Goal: Information Seeking & Learning: Stay updated

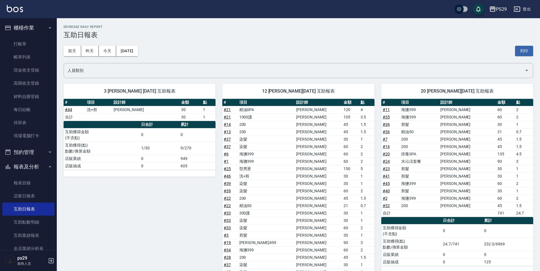
click at [29, 32] on button "櫃檯作業" at bounding box center [28, 27] width 52 height 15
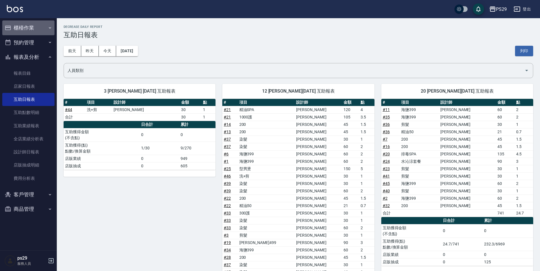
click at [33, 30] on button "櫃檯作業" at bounding box center [28, 27] width 52 height 15
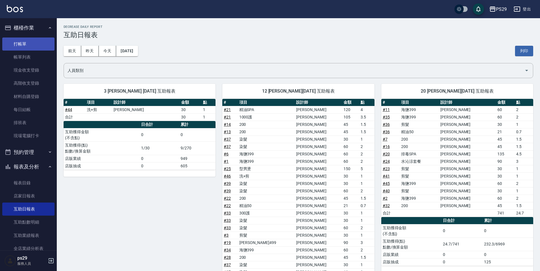
click at [29, 42] on link "打帳單" at bounding box center [28, 43] width 52 height 13
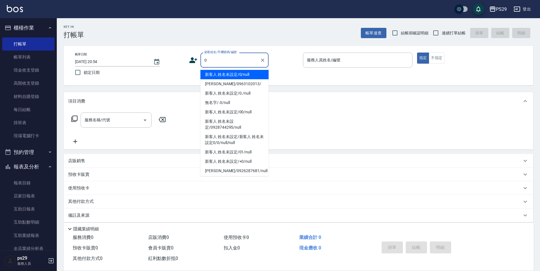
type input "新客人 姓名未設定/0/null"
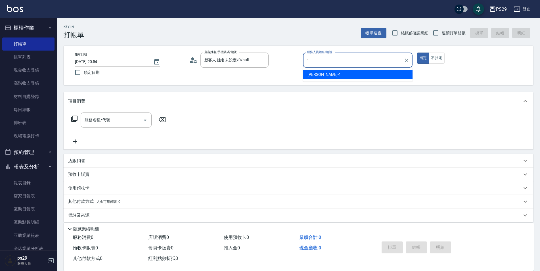
type input "[PERSON_NAME]-1"
type button "true"
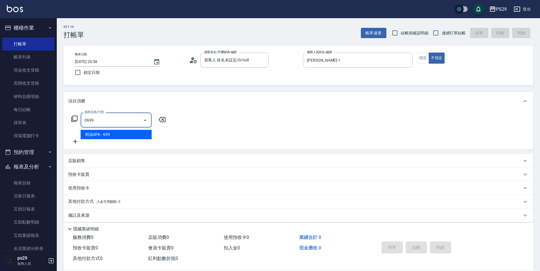
type input "精油SPA(0699)"
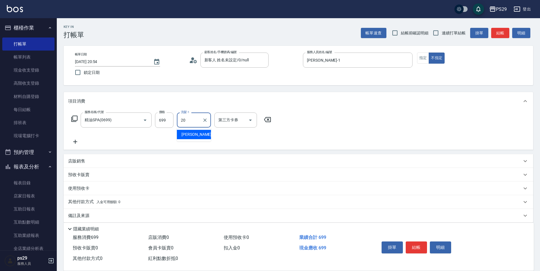
type input "[PERSON_NAME]-20"
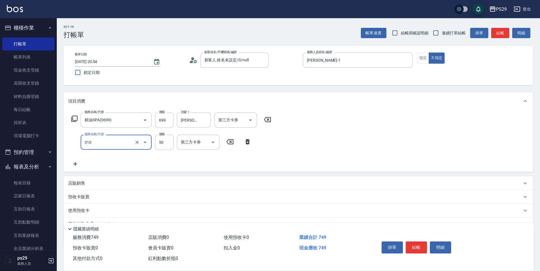
type input "剪瀏海(310)"
click at [82, 71] on input "鎖定日期" at bounding box center [78, 72] width 12 height 12
checkbox input "true"
click at [455, 39] on label "連續打單結帳" at bounding box center [448, 33] width 36 height 12
click at [442, 39] on input "連續打單結帳" at bounding box center [436, 33] width 12 height 12
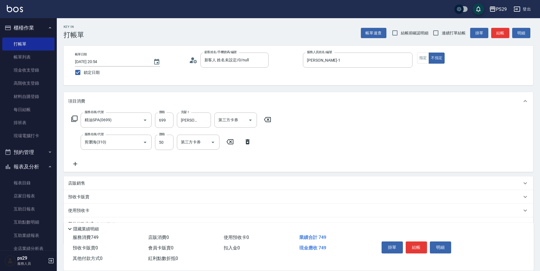
checkbox input "true"
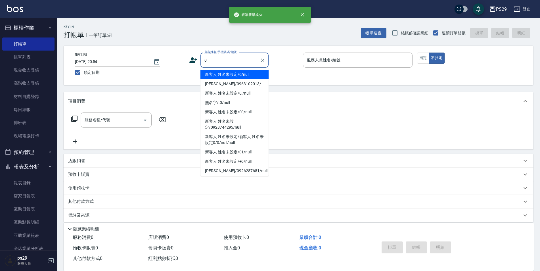
type input "新客人 姓名未設定/0/null"
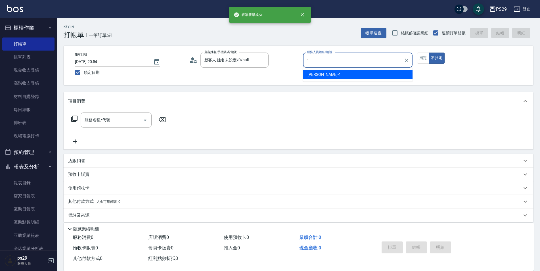
type input "[PERSON_NAME]-1"
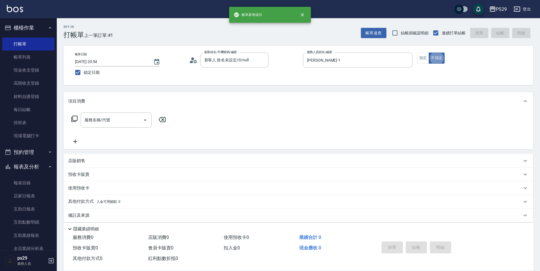
type button "false"
type input "304"
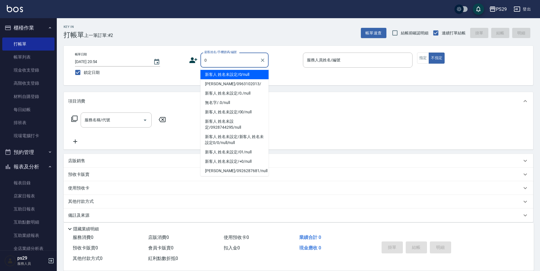
type input "新客人 姓名未設定/0/null"
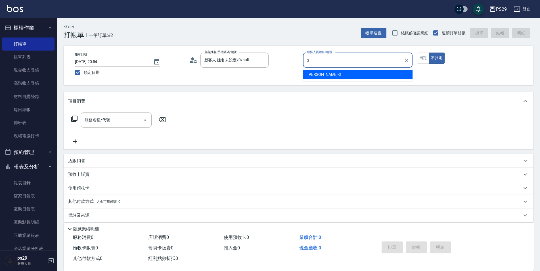
type input "[PERSON_NAME]-3"
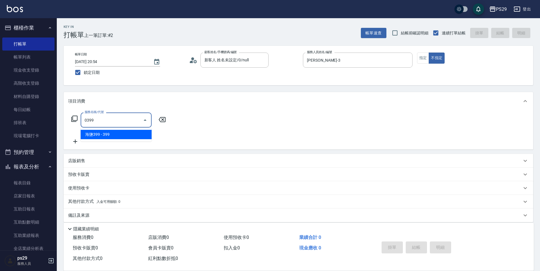
type input "海鹽399(0399)"
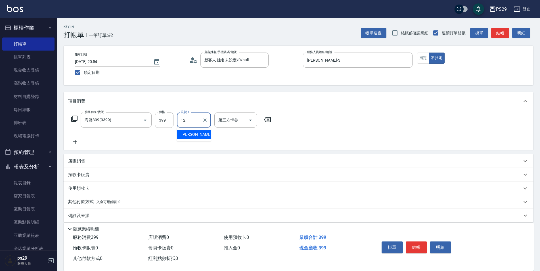
type input "[PERSON_NAME]-12"
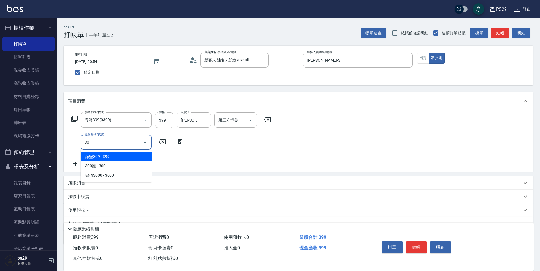
type input "304"
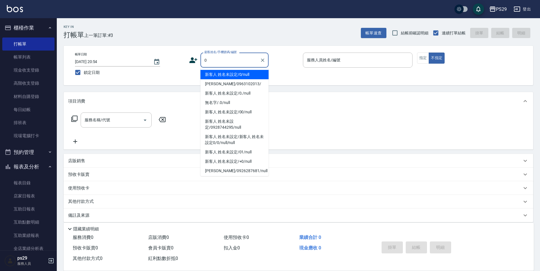
type input "新客人 姓名未設定/0/null"
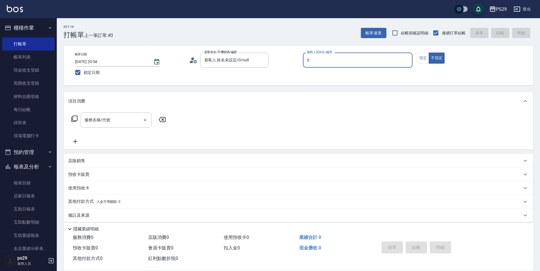
type input "[PERSON_NAME]維-5"
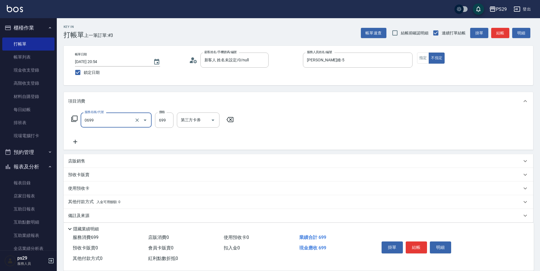
type input "精油SPA(0699)"
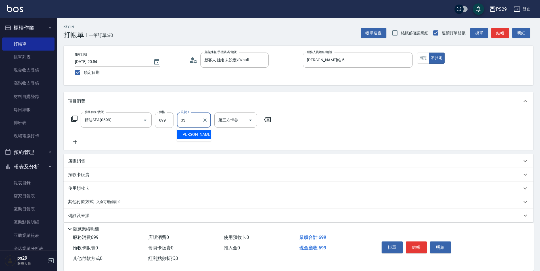
type input "黃詩予-33"
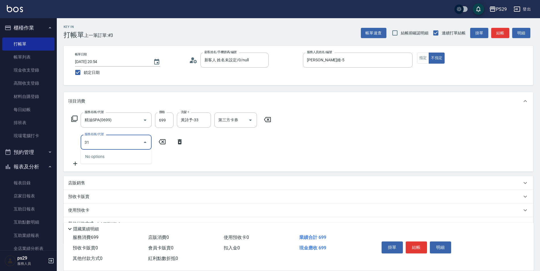
type input "310"
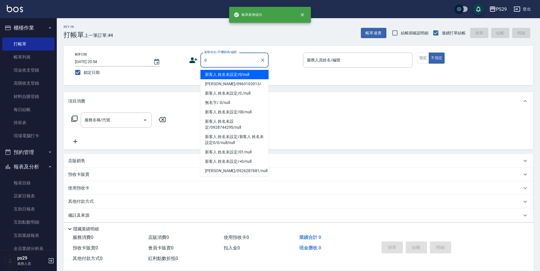
type input "新客人 姓名未設定/0/null"
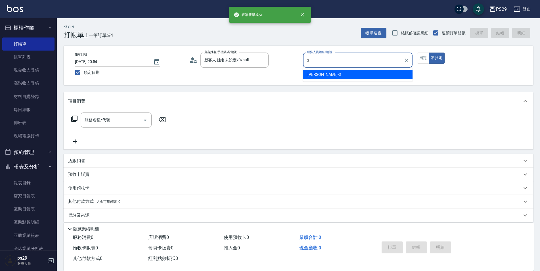
type input "[PERSON_NAME]-3"
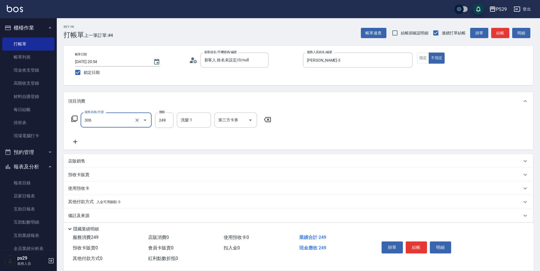
type input "剪髮(306)"
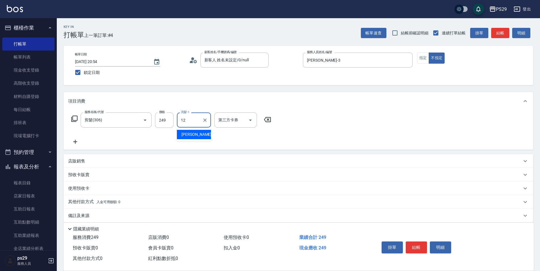
type input "[PERSON_NAME]-12"
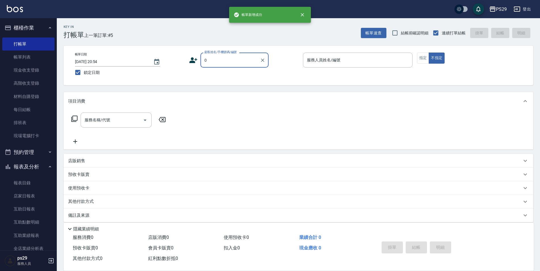
type input "新客人 姓名未設定/0/null"
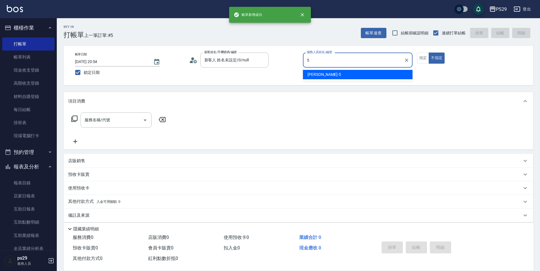
type input "[PERSON_NAME]維-5"
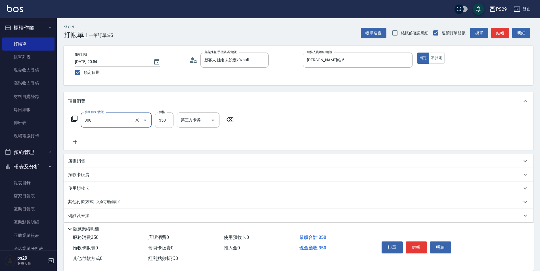
type input "洗+剪(308)"
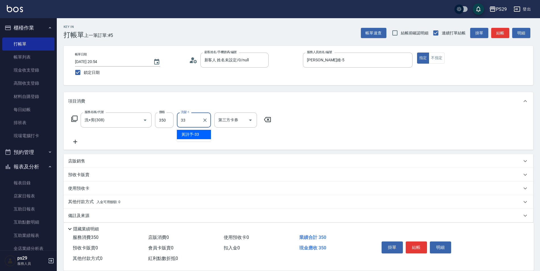
type input "黃詩予-33"
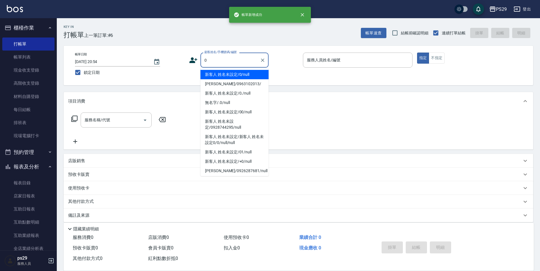
type input "新客人 姓名未設定/0/null"
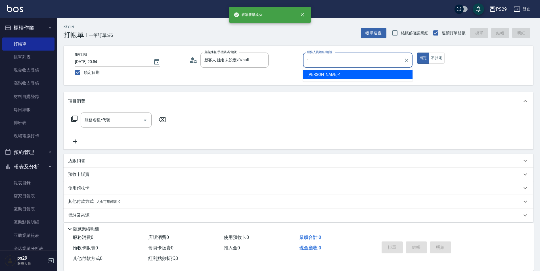
type input "[PERSON_NAME]-1"
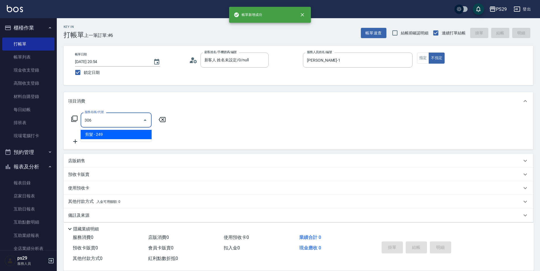
type input "剪髮(306)"
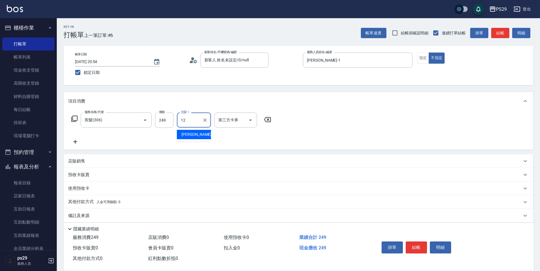
type input "[PERSON_NAME]-12"
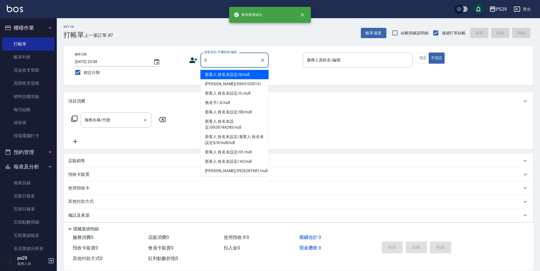
type input "新客人 姓名未設定/0/null"
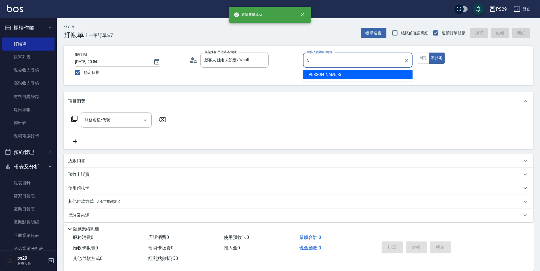
type input "[PERSON_NAME]維-5"
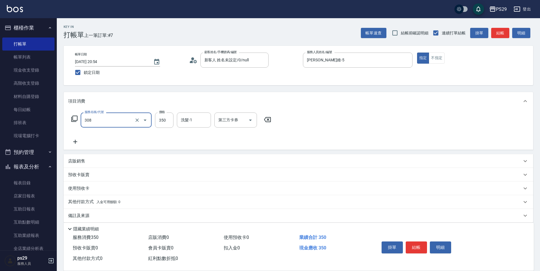
type input "洗+剪(308)"
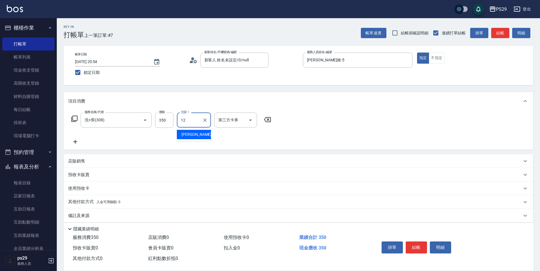
type input "[PERSON_NAME]-12"
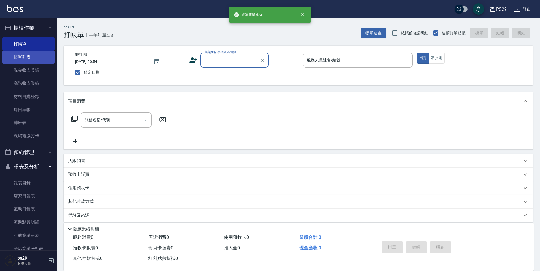
click at [24, 51] on link "帳單列表" at bounding box center [28, 57] width 52 height 13
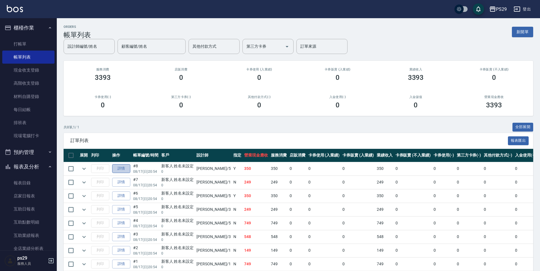
click at [126, 168] on link "詳情" at bounding box center [121, 168] width 18 height 9
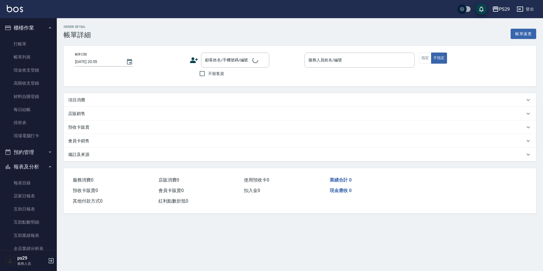
type input "[DATE] 20:54"
type input "[PERSON_NAME]維-5"
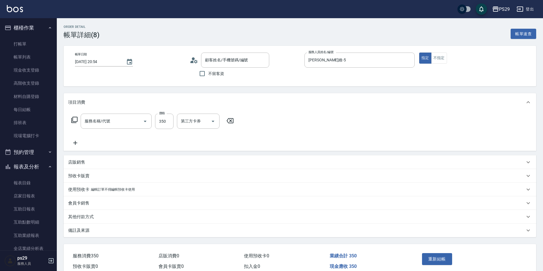
type input "洗+剪(308)"
click at [73, 143] on icon at bounding box center [75, 142] width 14 height 7
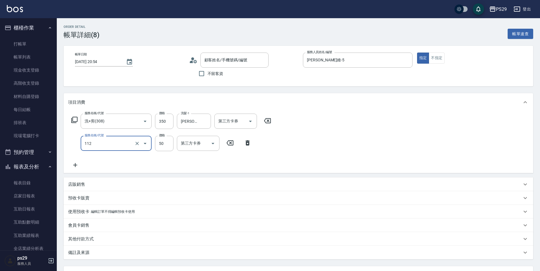
type input "精油50(112)"
type input "150"
type input "新客人 姓名未設定/0/null"
type input "50"
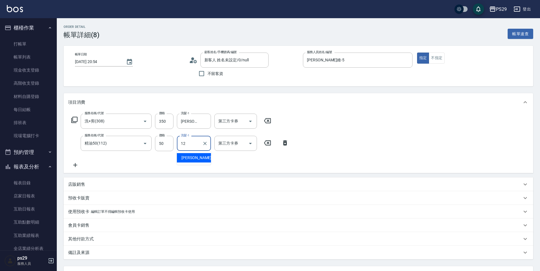
type input "[PERSON_NAME]-12"
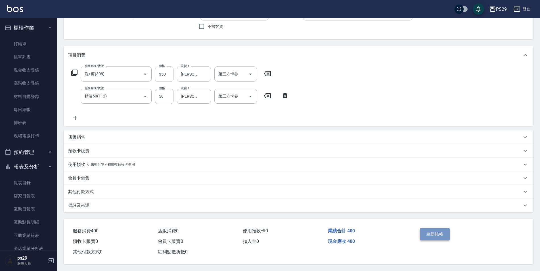
click at [448, 232] on button "重新結帳" at bounding box center [435, 234] width 30 height 12
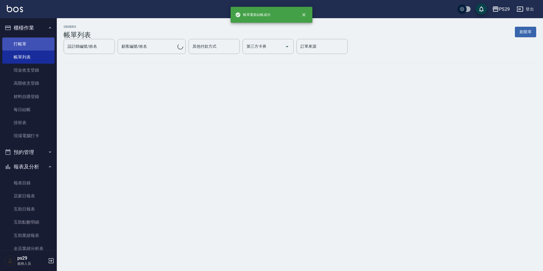
click at [29, 47] on link "打帳單" at bounding box center [28, 43] width 52 height 13
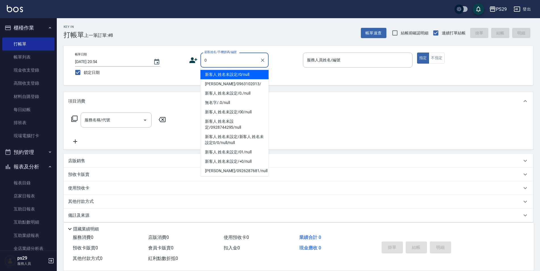
type input "新客人 姓名未設定/0/null"
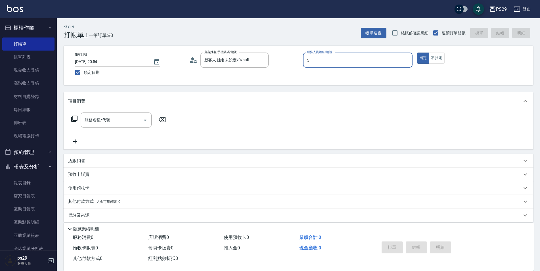
type input "[PERSON_NAME]維-5"
type button "true"
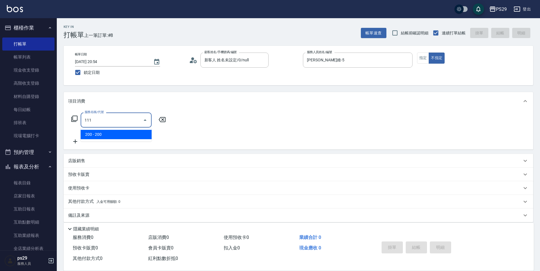
type input "200(111)"
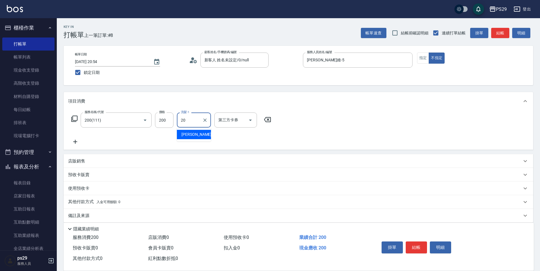
type input "[PERSON_NAME]-20"
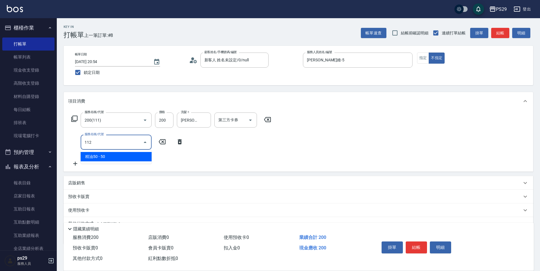
type input "精油50(112)"
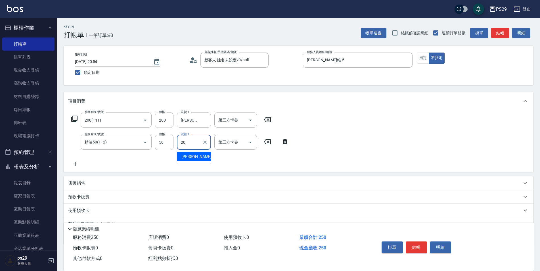
type input "[PERSON_NAME]-20"
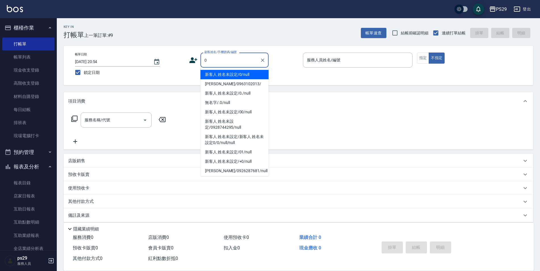
type input "新客人 姓名未設定/0/null"
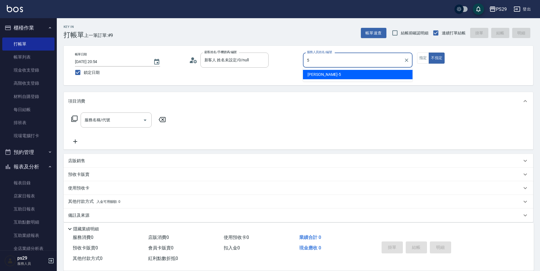
type input "[PERSON_NAME]維-5"
type button "false"
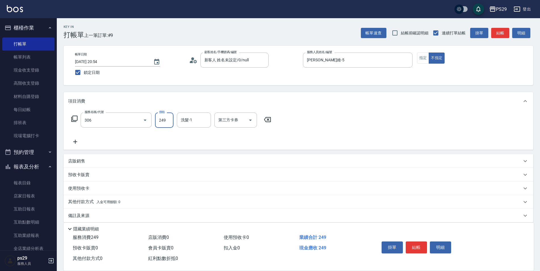
type input "剪髮(306)"
type input "黃詩予-33"
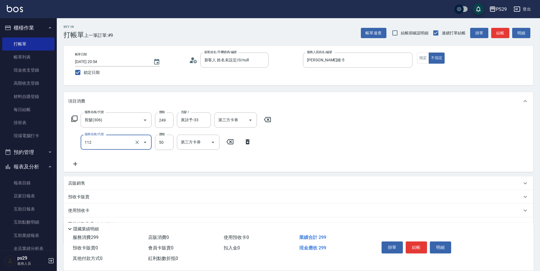
type input "精油50(112)"
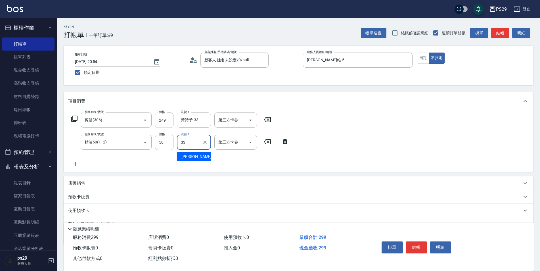
type input "黃詩予-33"
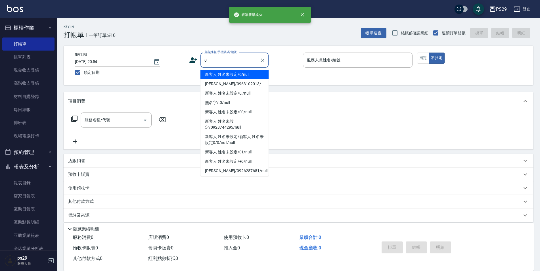
type input "新客人 姓名未設定/0/null"
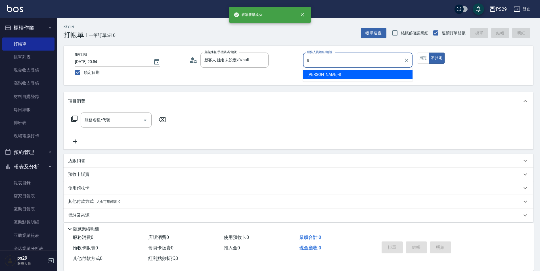
type input "[PERSON_NAME]-8"
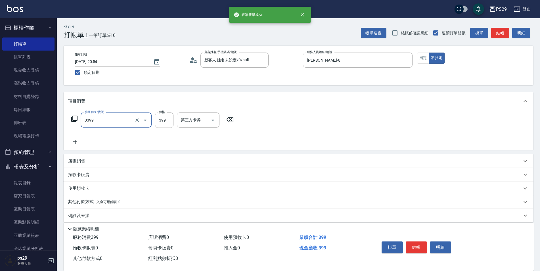
type input "海鹽399(0399)"
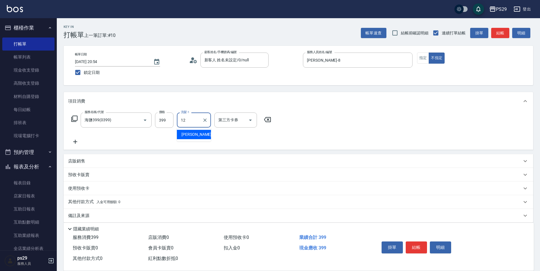
type input "[PERSON_NAME]-12"
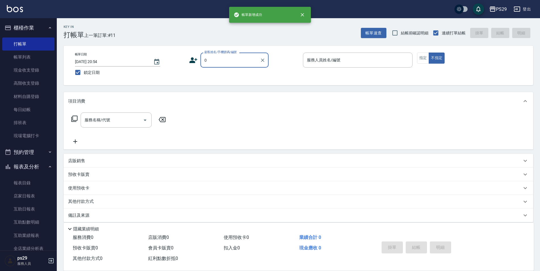
type input "新客人 姓名未設定/0/null"
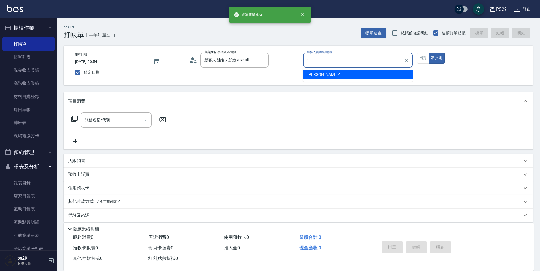
type input "[PERSON_NAME]-1"
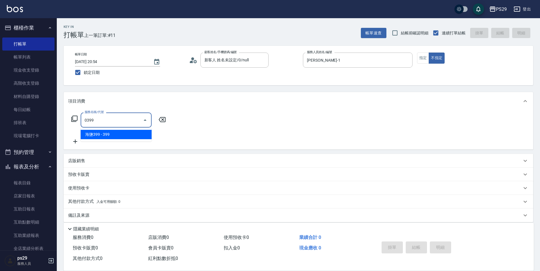
type input "海鹽399(0399)"
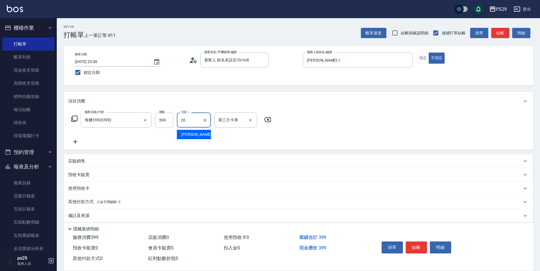
type input "[PERSON_NAME]-20"
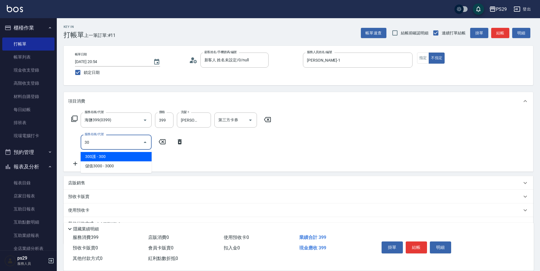
type input "304"
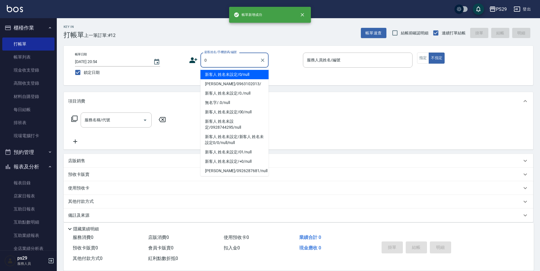
type input "新客人 姓名未設定/0/null"
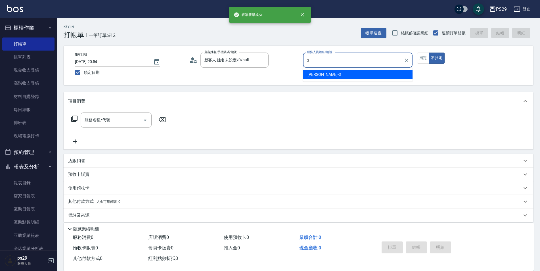
type input "[PERSON_NAME]-3"
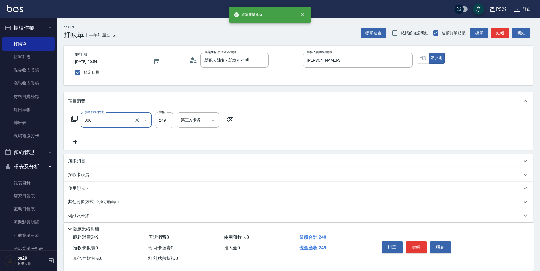
type input "剪髮(306)"
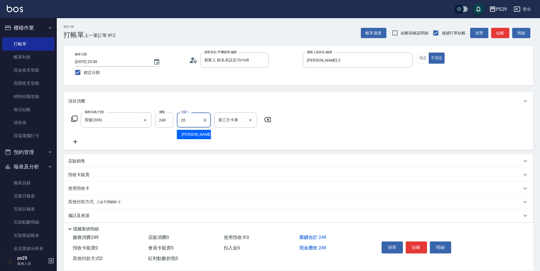
type input "[PERSON_NAME]-20"
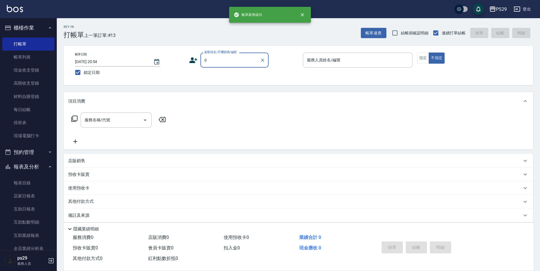
type input "新客人 姓名未設定/0/null"
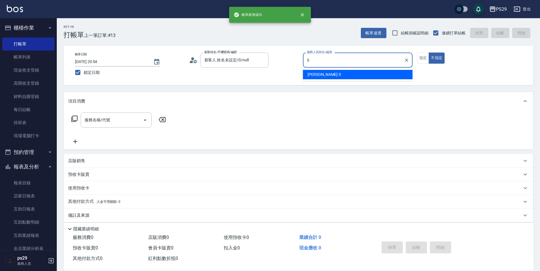
type input "[PERSON_NAME]維-5"
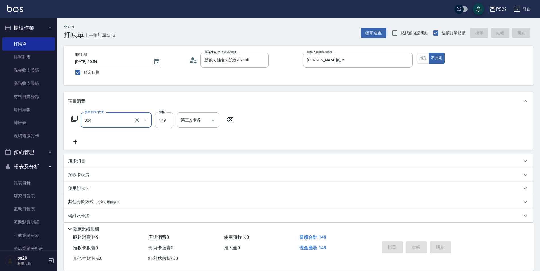
type input "304"
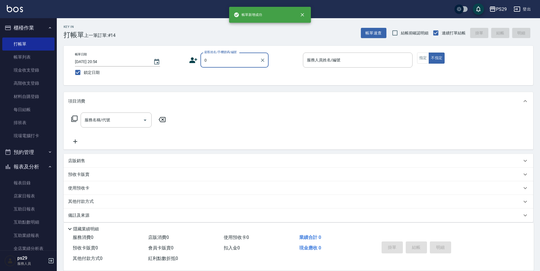
type input "新客人 姓名未設定/0/null"
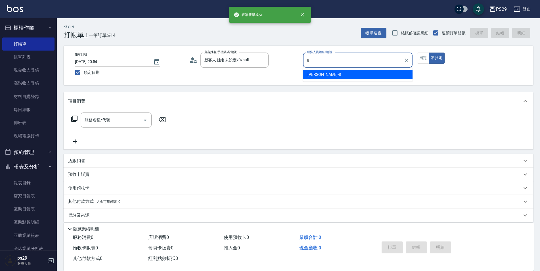
type input "[PERSON_NAME]-8"
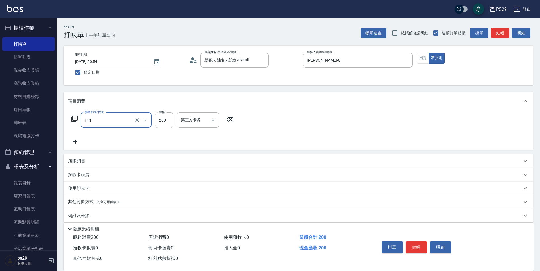
type input "200(111)"
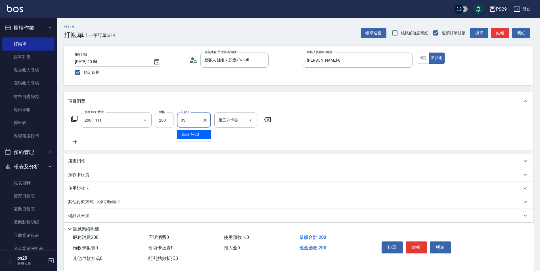
type input "黃詩予-33"
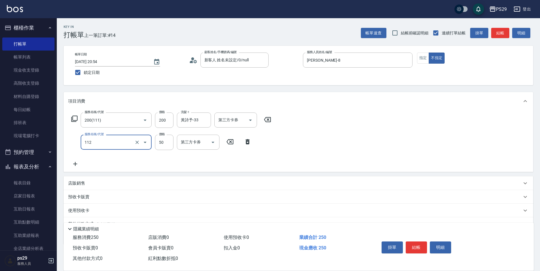
type input "精油50(112)"
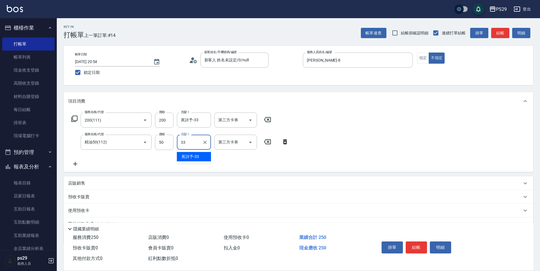
type input "黃詩予-33"
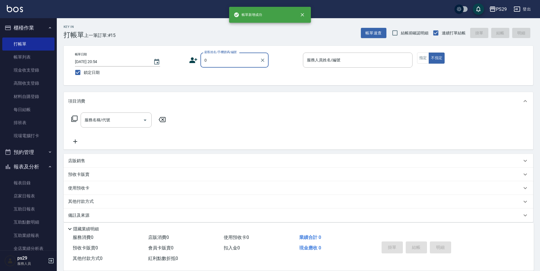
type input "新客人 姓名未設定/0/null"
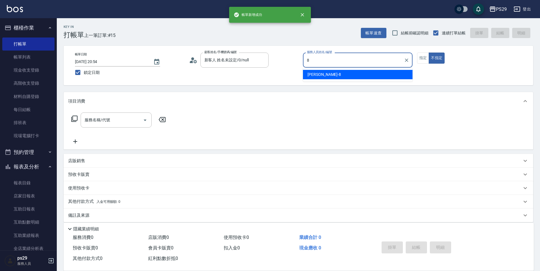
type input "[PERSON_NAME]-8"
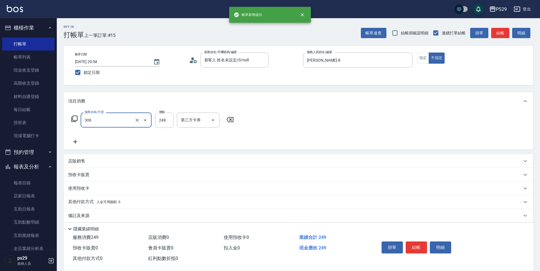
type input "剪髮(306)"
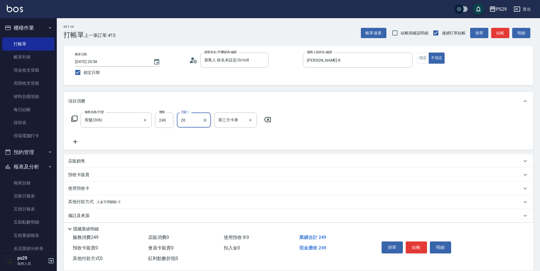
type input "[PERSON_NAME]-20"
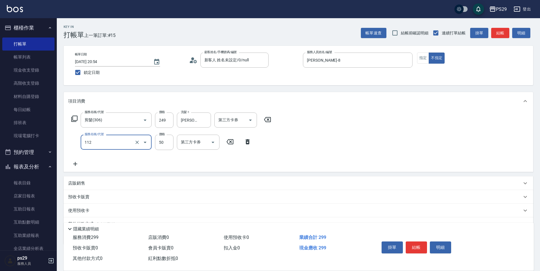
type input "精油50(112)"
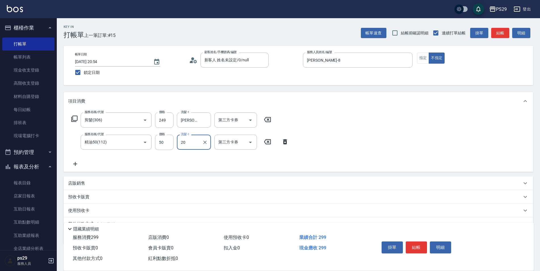
type input "[PERSON_NAME]-20"
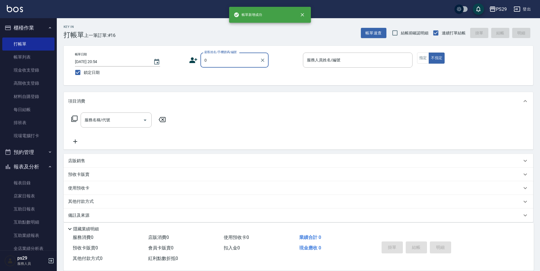
type input "新客人 姓名未設定/0/null"
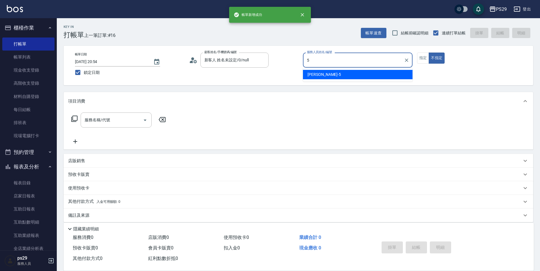
type input "[PERSON_NAME]維-5"
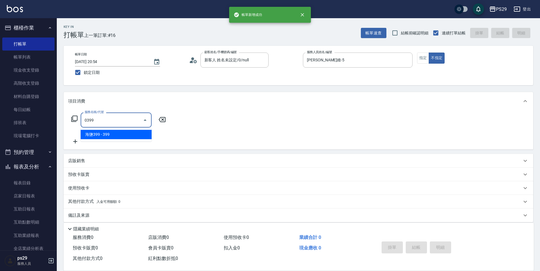
type input "海鹽399(0399)"
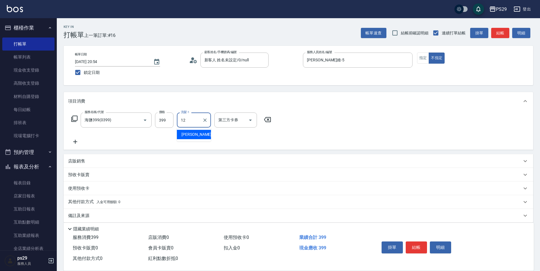
type input "[PERSON_NAME]-12"
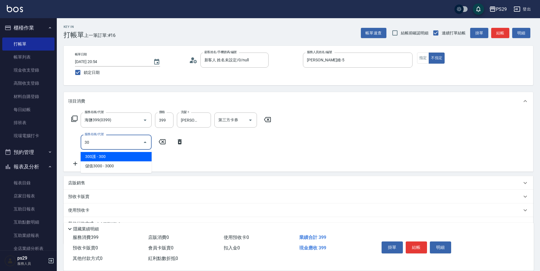
type input "304"
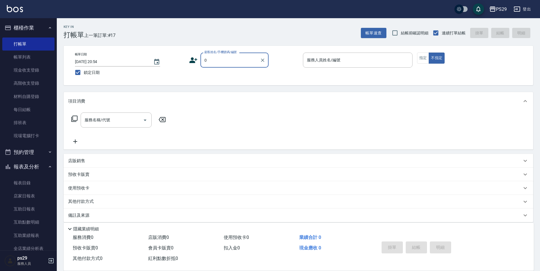
type input "新客人 姓名未設定/0/null"
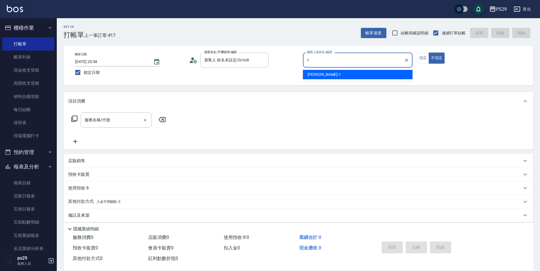
type input "[PERSON_NAME]-1"
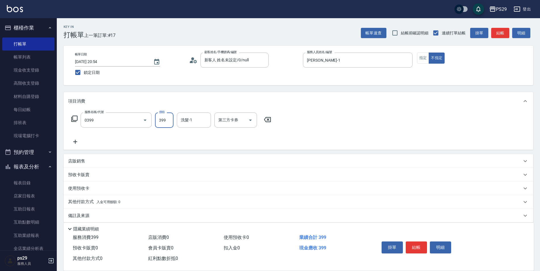
type input "海鹽399(0399)"
type input "黃詩予-33"
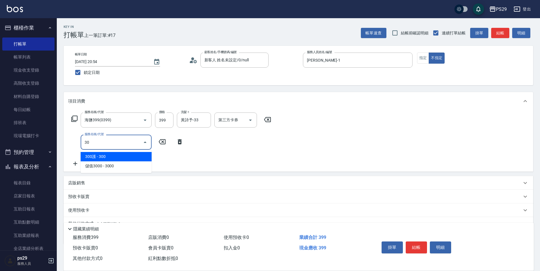
type input "304"
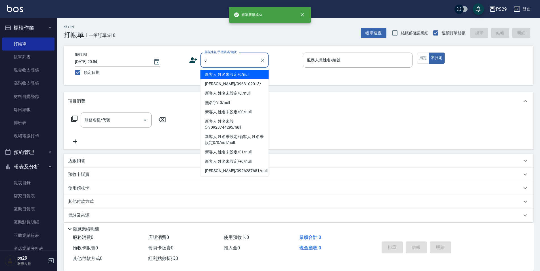
type input "新客人 姓名未設定/0/null"
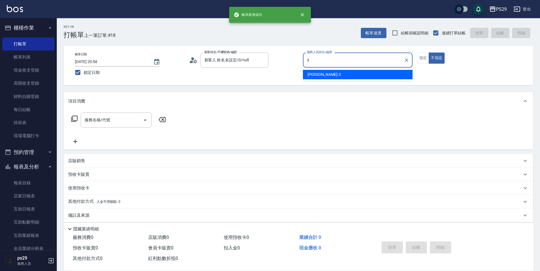
type input "[PERSON_NAME]-3"
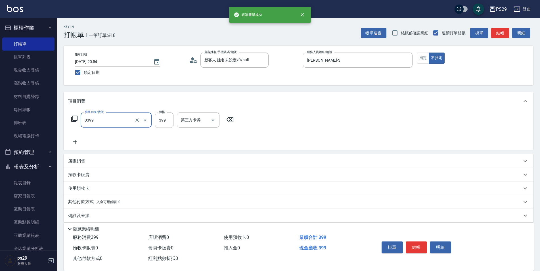
type input "海鹽399(0399)"
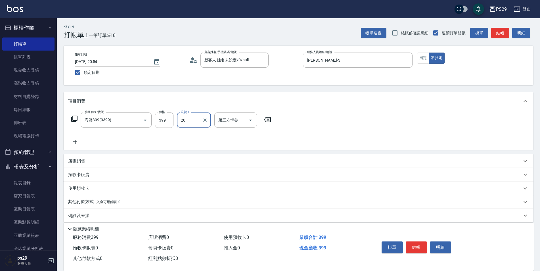
type input "[PERSON_NAME]-20"
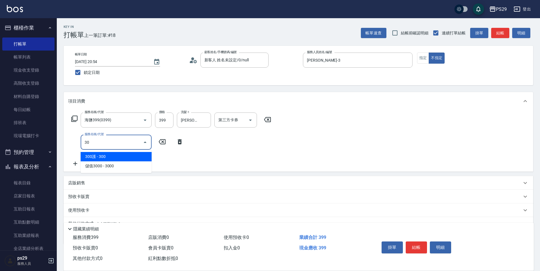
type input "304"
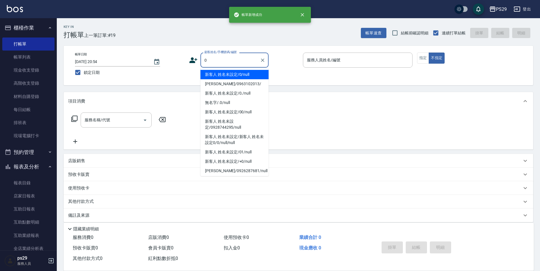
type input "新客人 姓名未設定/0/null"
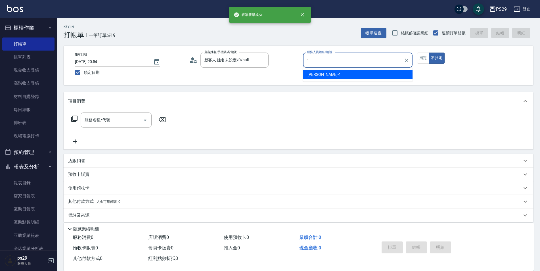
type input "[PERSON_NAME]-1"
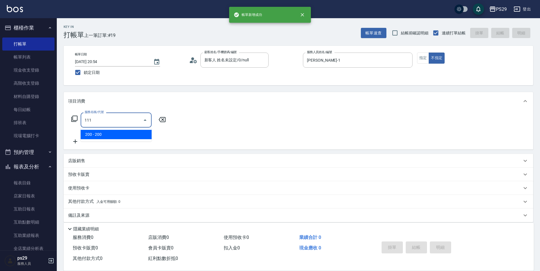
type input "200(111)"
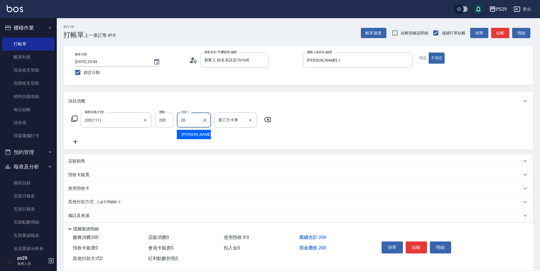
type input "[PERSON_NAME]-20"
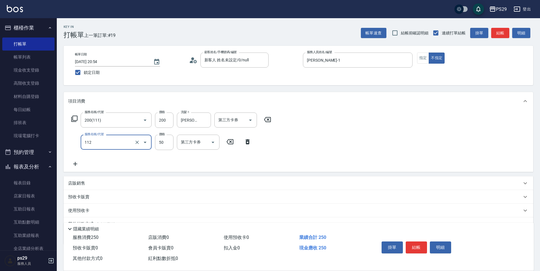
type input "精油50(112)"
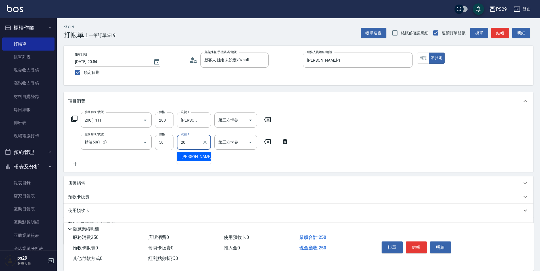
type input "[PERSON_NAME]-20"
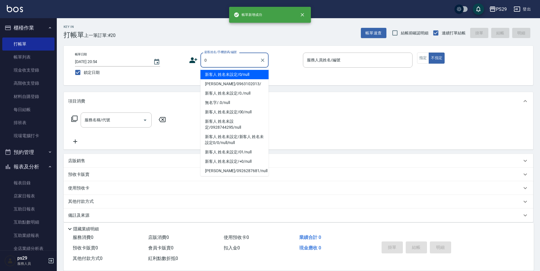
type input "新客人 姓名未設定/0/null"
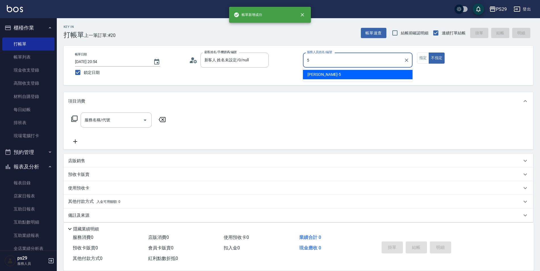
type input "[PERSON_NAME]維-5"
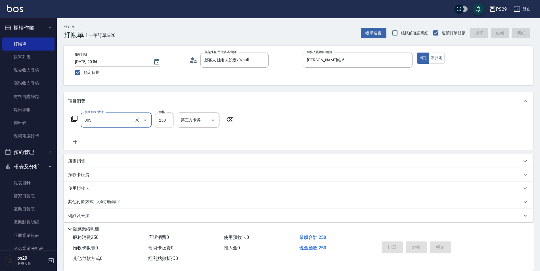
type input "303"
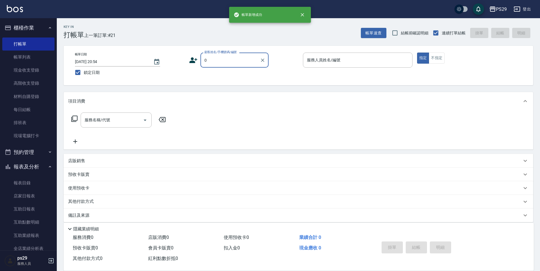
type input "新客人 姓名未設定/0/null"
type input "[PERSON_NAME]-3"
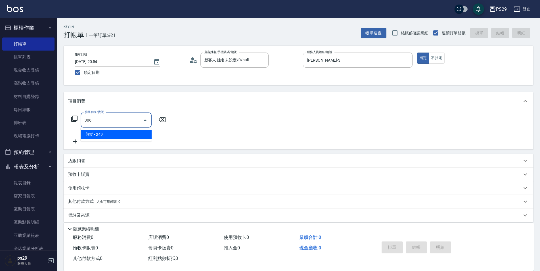
type input "剪髮(306)"
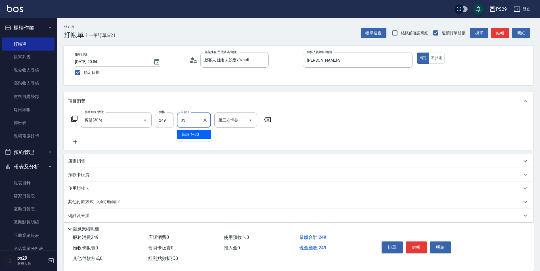
type input "黃詩予-33"
click at [436, 62] on button "不指定" at bounding box center [437, 58] width 16 height 11
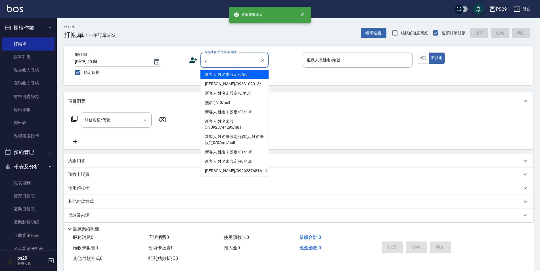
type input "新客人 姓名未設定/0/null"
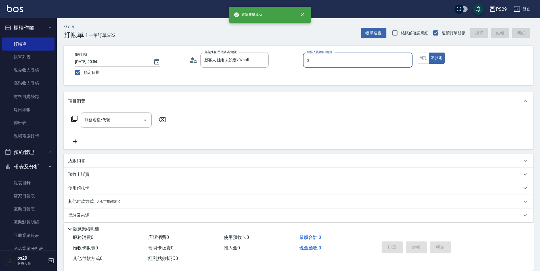
type input "[PERSON_NAME]-3"
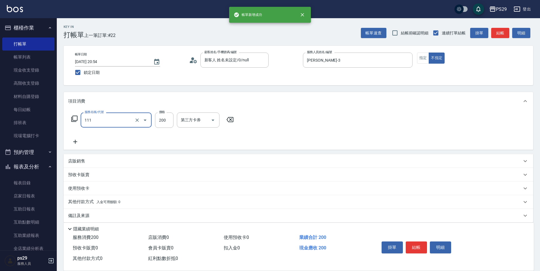
type input "200(111)"
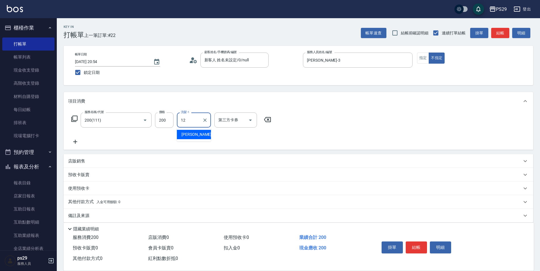
type input "[PERSON_NAME]-12"
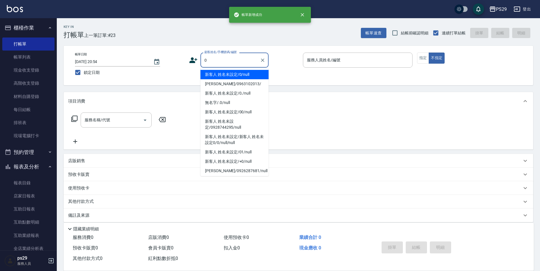
type input "新客人 姓名未設定/0/null"
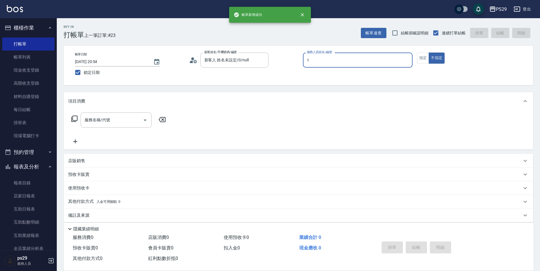
type input "[PERSON_NAME]-1"
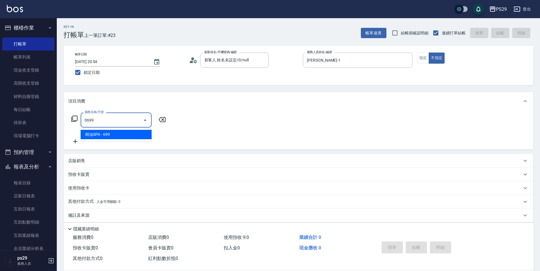
type input "精油SPA(0699)"
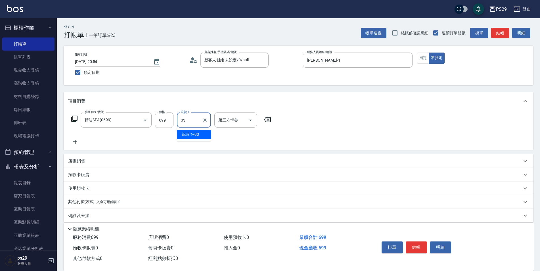
type input "黃詩予-33"
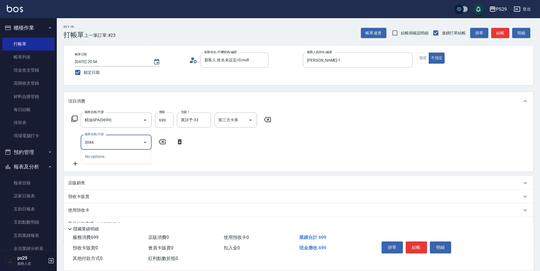
type input "304"
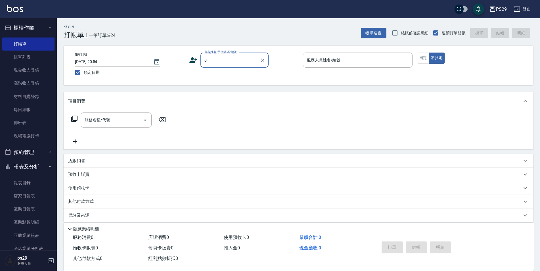
type input "新客人 姓名未設定/0/null"
type input "[PERSON_NAME]-3"
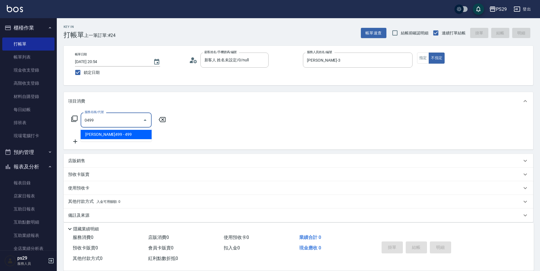
type input "[PERSON_NAME]499(0499)"
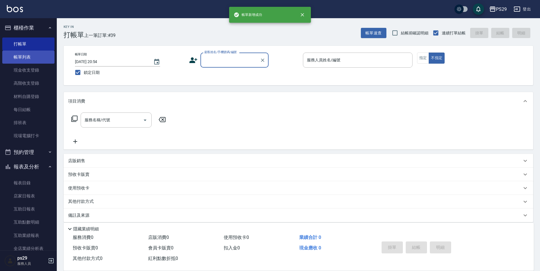
click at [31, 56] on link "帳單列表" at bounding box center [28, 57] width 52 height 13
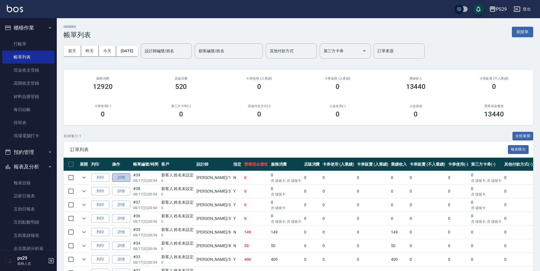
click at [122, 175] on link "詳情" at bounding box center [121, 177] width 18 height 9
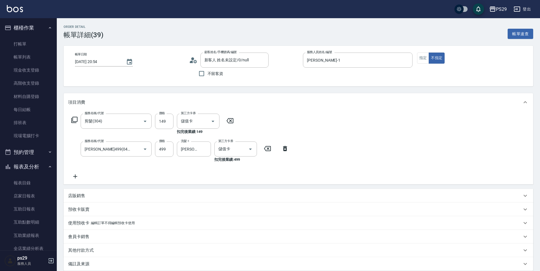
click at [70, 175] on icon at bounding box center [75, 176] width 14 height 7
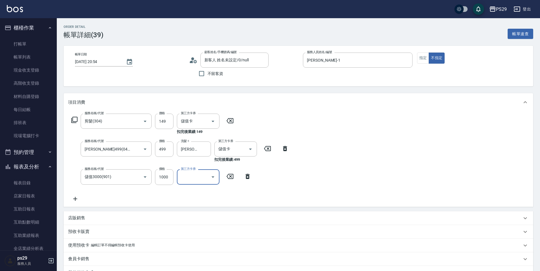
scroll to position [84, 0]
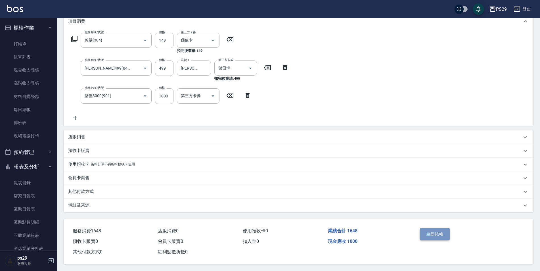
click at [438, 234] on button "重新結帳" at bounding box center [435, 234] width 30 height 12
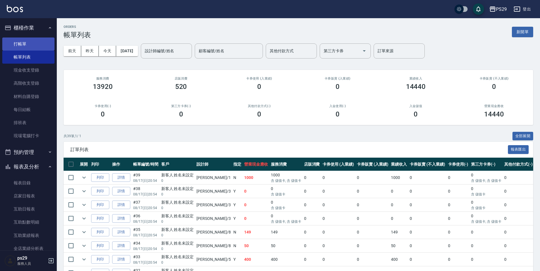
click at [14, 39] on link "打帳單" at bounding box center [28, 43] width 52 height 13
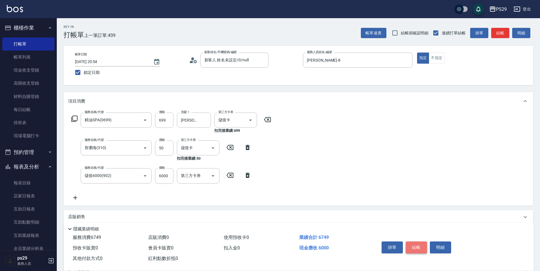
click at [419, 246] on button "結帳" at bounding box center [416, 247] width 21 height 12
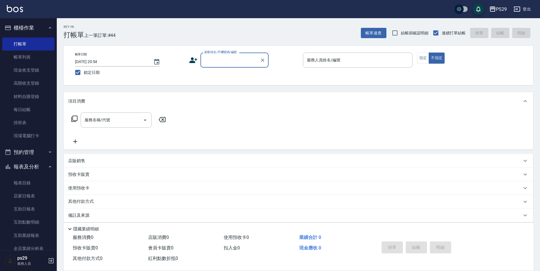
click at [45, 32] on button "櫃檯作業" at bounding box center [28, 27] width 52 height 15
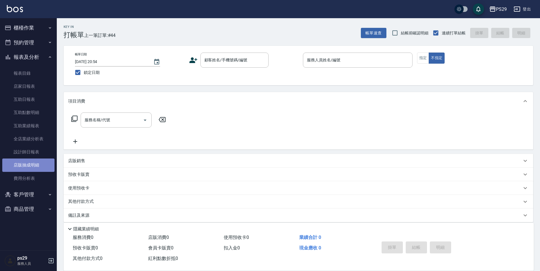
click at [27, 162] on link "店販抽成明細" at bounding box center [28, 165] width 52 height 13
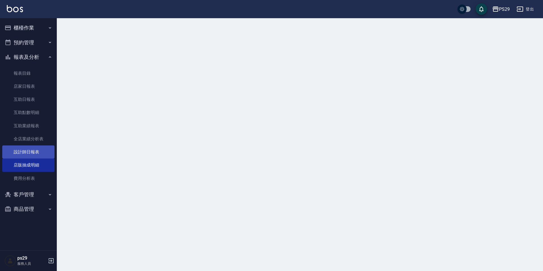
click at [30, 151] on link "設計師日報表" at bounding box center [28, 151] width 52 height 13
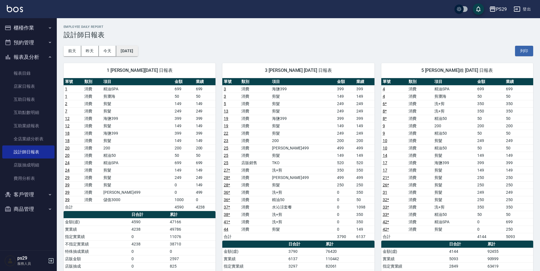
click at [136, 52] on button "[DATE]" at bounding box center [127, 51] width 22 height 11
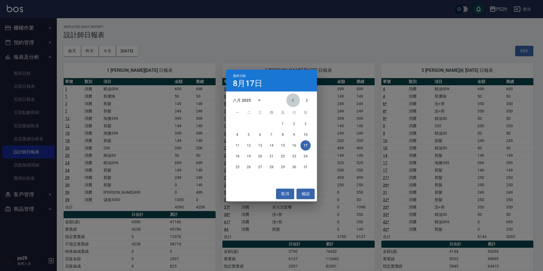
click at [291, 101] on icon "Previous month" at bounding box center [293, 100] width 7 height 7
click at [267, 146] on button "17" at bounding box center [271, 145] width 10 height 10
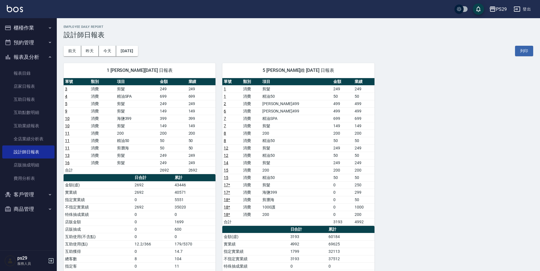
click at [12, 8] on img at bounding box center [15, 8] width 16 height 7
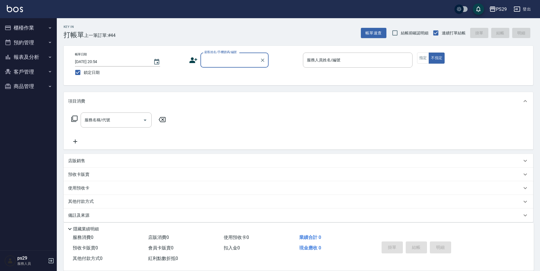
click at [44, 60] on button "報表及分析" at bounding box center [28, 57] width 52 height 15
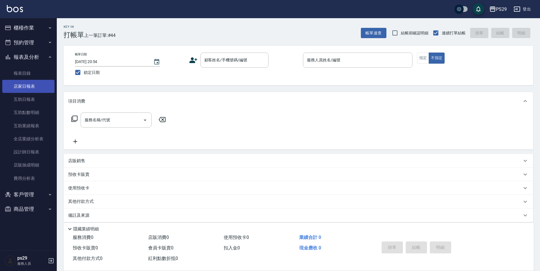
click at [40, 82] on link "店家日報表" at bounding box center [28, 86] width 52 height 13
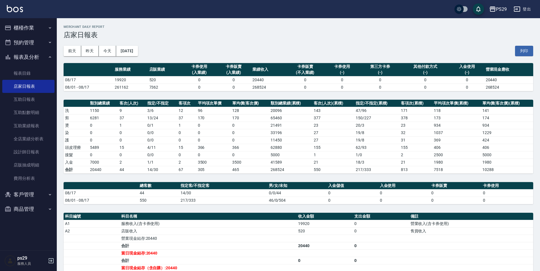
click at [18, 11] on img at bounding box center [15, 8] width 16 height 7
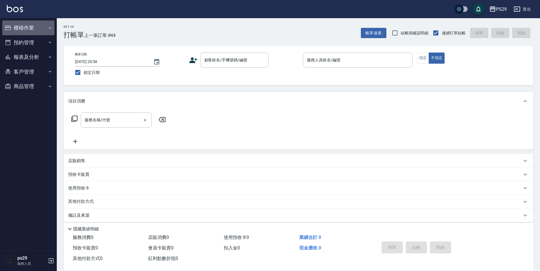
click at [35, 34] on button "櫃檯作業" at bounding box center [28, 27] width 52 height 15
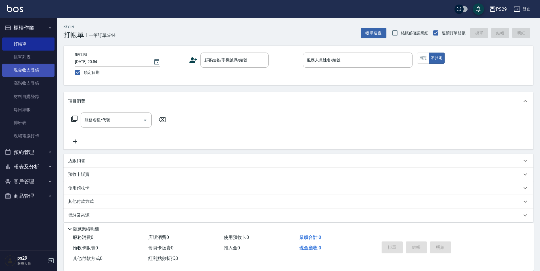
drag, startPoint x: 32, startPoint y: 62, endPoint x: 43, endPoint y: 69, distance: 13.8
click at [32, 62] on link "帳單列表" at bounding box center [28, 57] width 52 height 13
click at [49, 23] on button "櫃檯作業" at bounding box center [28, 27] width 52 height 15
click at [27, 75] on link "現金收支登錄" at bounding box center [28, 70] width 52 height 13
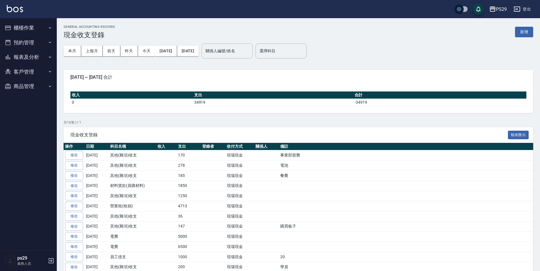
click at [35, 47] on button "預約管理" at bounding box center [28, 42] width 52 height 15
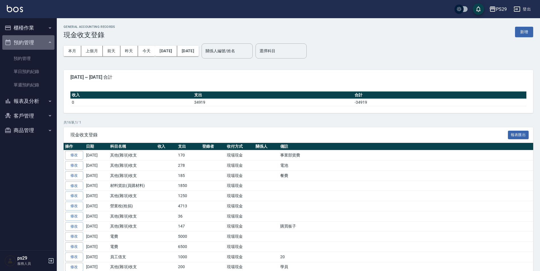
click at [35, 47] on button "預約管理" at bounding box center [28, 42] width 52 height 15
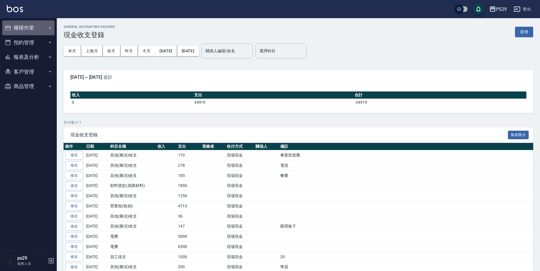
click at [37, 22] on button "櫃檯作業" at bounding box center [28, 27] width 52 height 15
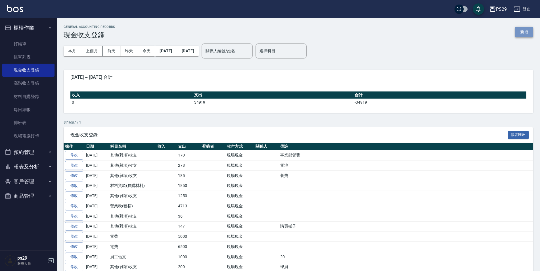
click at [520, 28] on button "新增" at bounding box center [524, 32] width 18 height 11
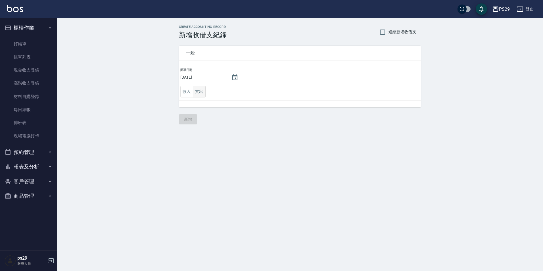
click at [203, 93] on button "支出" at bounding box center [199, 92] width 13 height 12
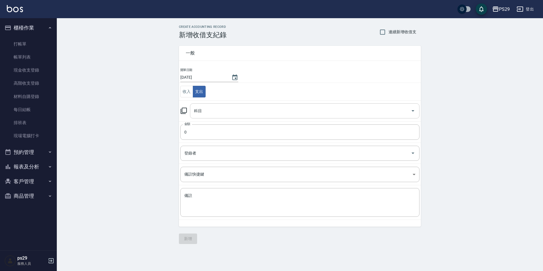
click at [208, 109] on input "科目" at bounding box center [301, 111] width 216 height 10
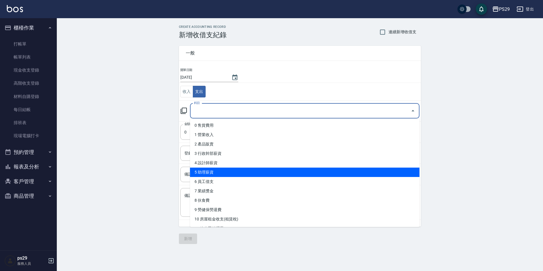
click at [228, 181] on li "6 員工借支" at bounding box center [305, 181] width 230 height 9
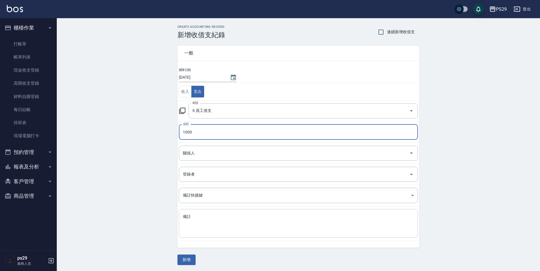
click at [257, 224] on textarea "備註" at bounding box center [298, 223] width 231 height 19
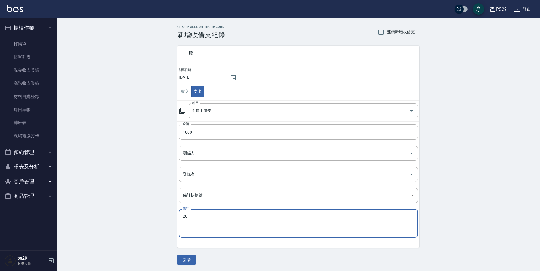
click at [169, 186] on div "CREATE ACCOUNTING RECORD 新增收借支紀錄 連續新增收借支 一般 開單日期 [DATE] 收入 支出 科目 6 員工借支 科目 金額 1…" at bounding box center [299, 145] width 484 height 254
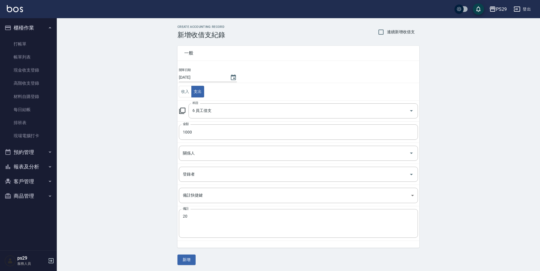
scroll to position [1, 0]
click at [190, 256] on button "新增" at bounding box center [187, 259] width 18 height 11
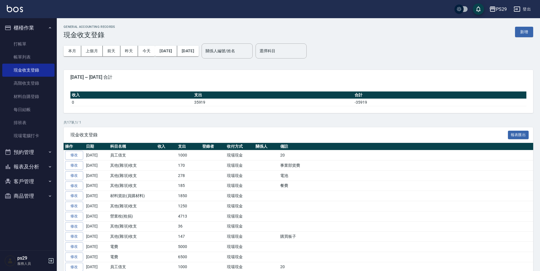
click at [13, 13] on div "PS29 登出" at bounding box center [270, 9] width 540 height 18
click at [14, 11] on img at bounding box center [15, 8] width 16 height 7
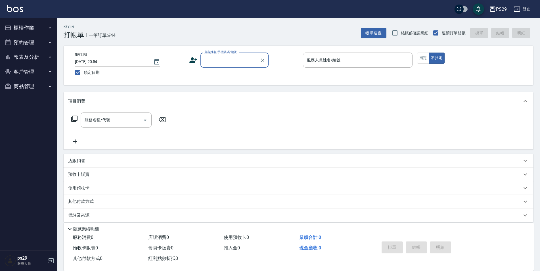
click at [27, 58] on button "報表及分析" at bounding box center [28, 57] width 52 height 15
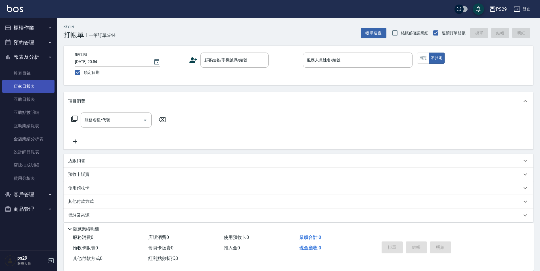
click at [34, 87] on link "店家日報表" at bounding box center [28, 86] width 52 height 13
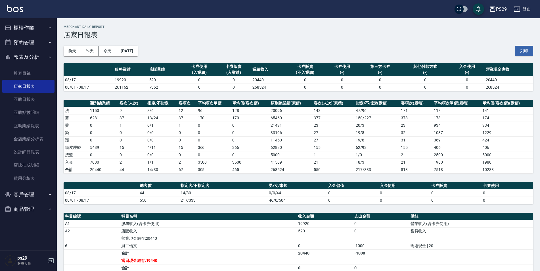
scroll to position [82, 0]
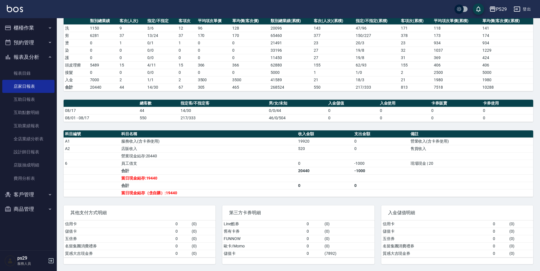
click at [46, 55] on button "報表及分析" at bounding box center [28, 57] width 52 height 15
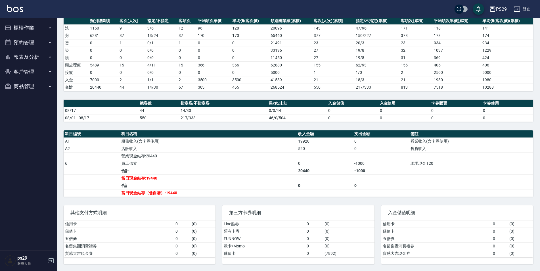
click at [49, 28] on icon "button" at bounding box center [50, 28] width 5 height 5
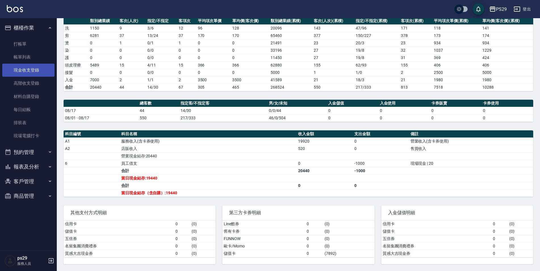
click at [39, 67] on link "現金收支登錄" at bounding box center [28, 70] width 52 height 13
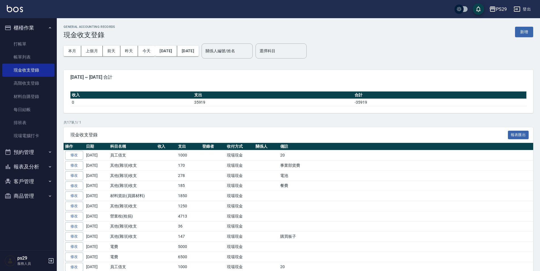
click at [50, 27] on icon "button" at bounding box center [50, 28] width 5 height 5
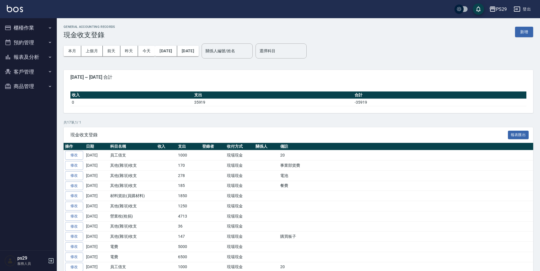
click at [35, 66] on button "客戶管理" at bounding box center [28, 71] width 52 height 15
click at [40, 51] on button "報表及分析" at bounding box center [28, 57] width 52 height 15
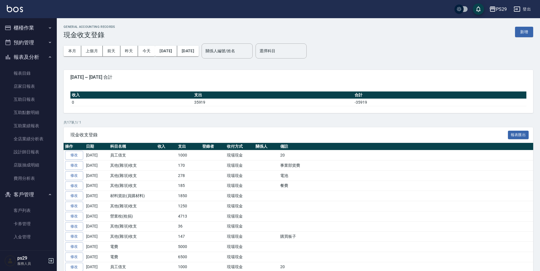
click at [43, 57] on button "報表及分析" at bounding box center [28, 57] width 52 height 15
click at [41, 74] on button "客戶管理" at bounding box center [28, 71] width 52 height 15
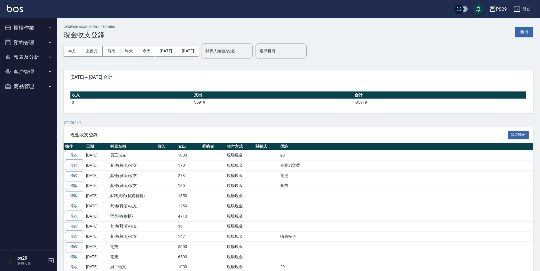
click at [32, 55] on button "報表及分析" at bounding box center [28, 57] width 52 height 15
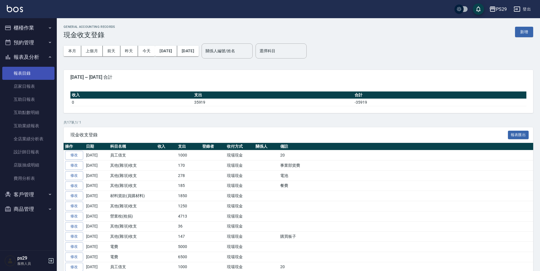
drag, startPoint x: 33, startPoint y: 78, endPoint x: 33, endPoint y: 85, distance: 6.5
click at [33, 79] on link "報表目錄" at bounding box center [28, 73] width 52 height 13
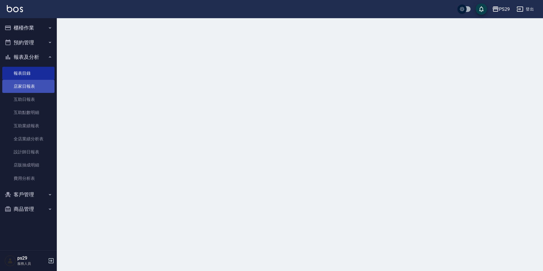
click at [33, 86] on link "店家日報表" at bounding box center [28, 86] width 52 height 13
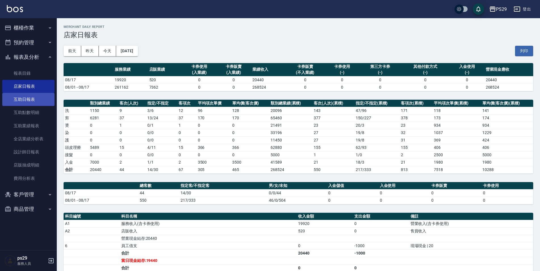
click at [25, 95] on link "互助日報表" at bounding box center [28, 99] width 52 height 13
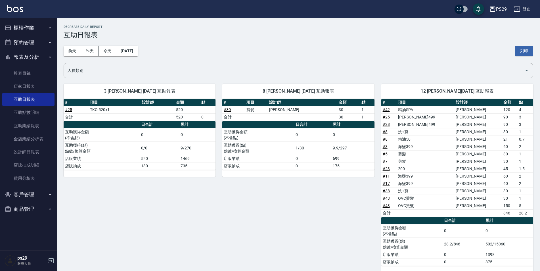
click at [126, 55] on button "[DATE]" at bounding box center [127, 51] width 22 height 11
click at [26, 108] on link "互助點數明細" at bounding box center [28, 112] width 52 height 13
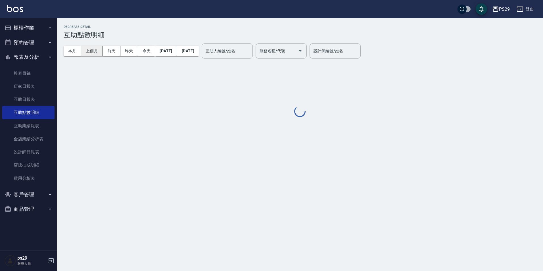
click at [88, 51] on button "上個月" at bounding box center [92, 51] width 22 height 11
click at [177, 53] on button "[DATE]" at bounding box center [166, 51] width 22 height 11
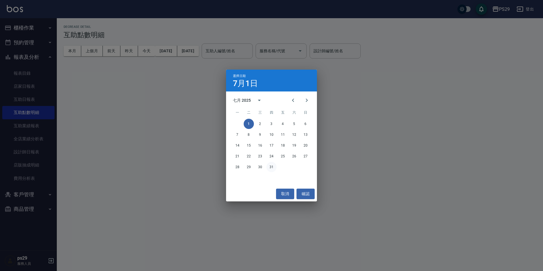
click at [269, 167] on button "31" at bounding box center [271, 167] width 10 height 10
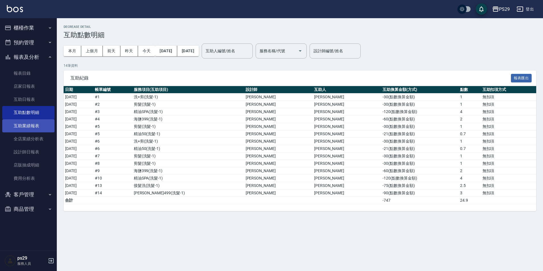
click at [34, 126] on link "互助業績報表" at bounding box center [28, 125] width 52 height 13
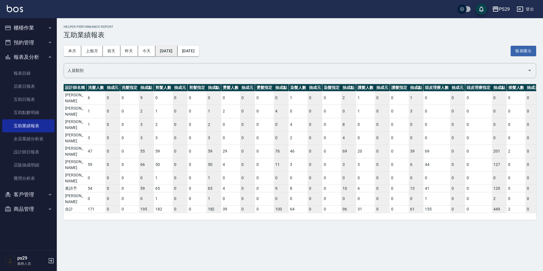
click at [168, 51] on button "[DATE]" at bounding box center [166, 51] width 22 height 11
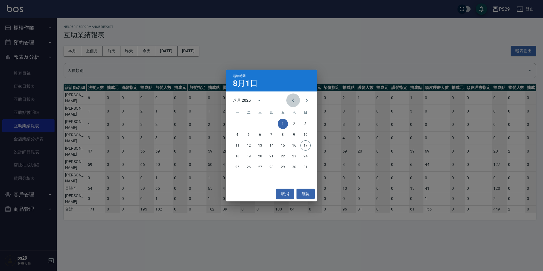
click at [295, 99] on icon "Previous month" at bounding box center [293, 100] width 7 height 7
click at [245, 122] on button "1" at bounding box center [249, 124] width 10 height 10
click at [286, 98] on div "八月 2025" at bounding box center [271, 100] width 91 height 9
click at [288, 99] on button "Previous month" at bounding box center [293, 100] width 14 height 14
click at [270, 168] on button "31" at bounding box center [271, 167] width 10 height 10
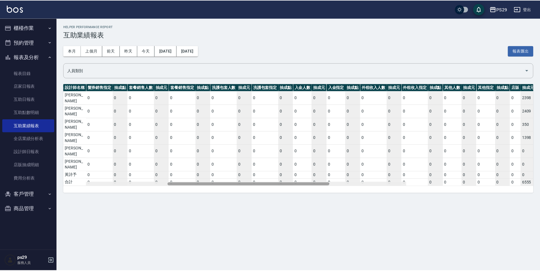
scroll to position [0, 899]
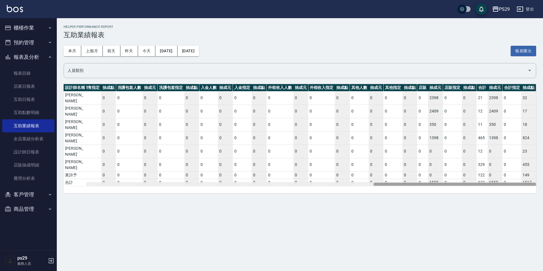
drag, startPoint x: 201, startPoint y: 149, endPoint x: 544, endPoint y: 169, distance: 343.2
click at [540, 169] on html "PS29 登出 櫃檯作業 打帳單 帳單列表 現金收支登錄 高階收支登錄 材料自購登錄 每日結帳 排班表 現場電腦打卡 預約管理 預約管理 單日預約紀錄 單週預…" at bounding box center [271, 135] width 543 height 271
click at [70, 145] on td "[PERSON_NAME]" at bounding box center [75, 151] width 23 height 13
click at [511, 145] on td "0" at bounding box center [512, 151] width 19 height 13
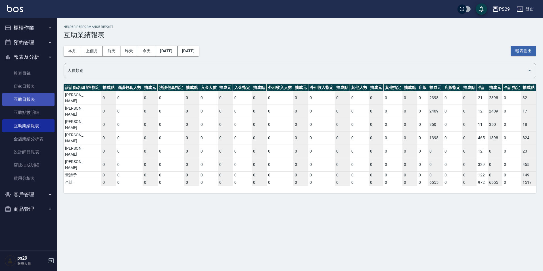
click at [40, 96] on link "互助日報表" at bounding box center [28, 99] width 52 height 13
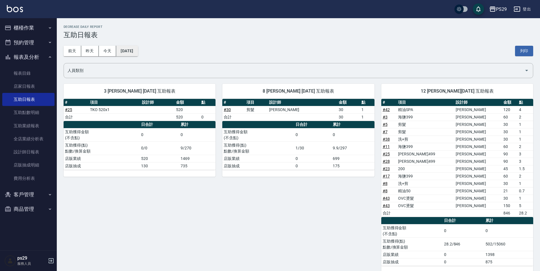
click at [138, 51] on button "[DATE]" at bounding box center [127, 51] width 22 height 11
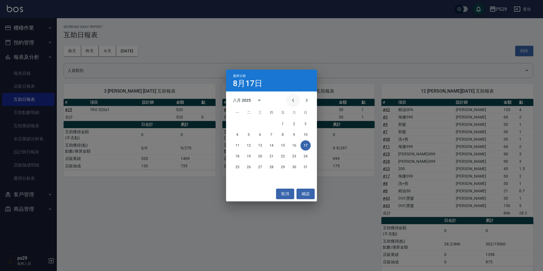
click at [293, 98] on icon "Previous month" at bounding box center [293, 100] width 7 height 7
click at [250, 122] on button "1" at bounding box center [249, 124] width 10 height 10
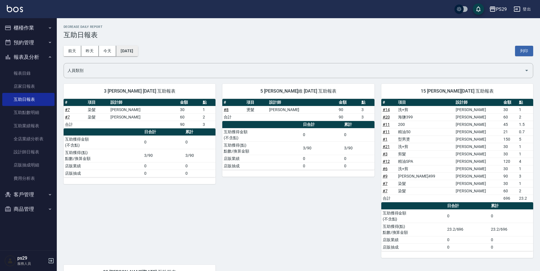
click at [134, 52] on button "[DATE]" at bounding box center [127, 51] width 22 height 11
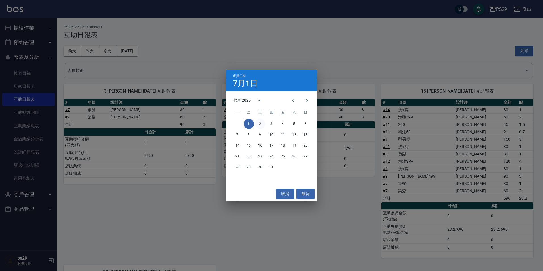
click at [261, 123] on button "2" at bounding box center [260, 124] width 10 height 10
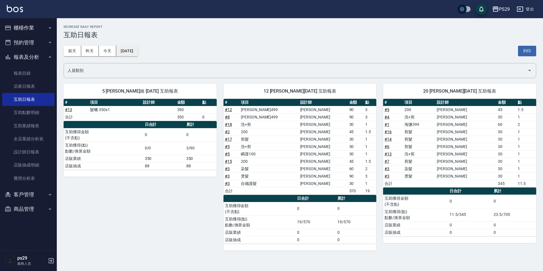
click at [132, 53] on button "[DATE]" at bounding box center [127, 51] width 22 height 11
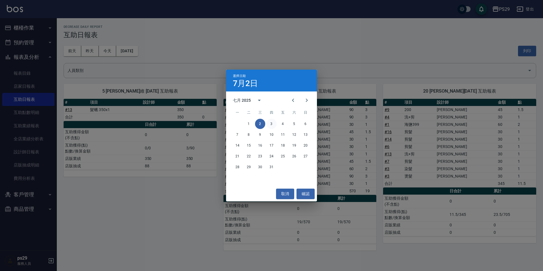
click at [275, 124] on button "3" at bounding box center [271, 124] width 10 height 10
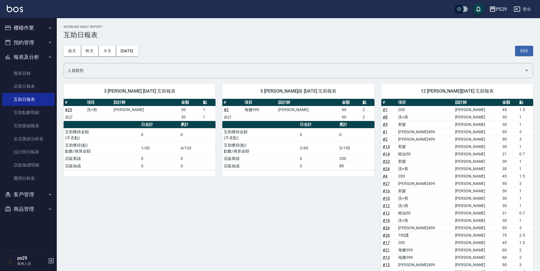
click at [139, 57] on div "[DATE] [DATE] [DATE] [DATE] 列印" at bounding box center [299, 51] width 470 height 24
click at [138, 49] on button "[DATE]" at bounding box center [127, 51] width 22 height 11
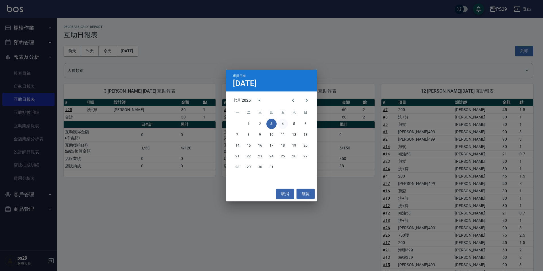
click at [283, 126] on button "4" at bounding box center [283, 124] width 10 height 10
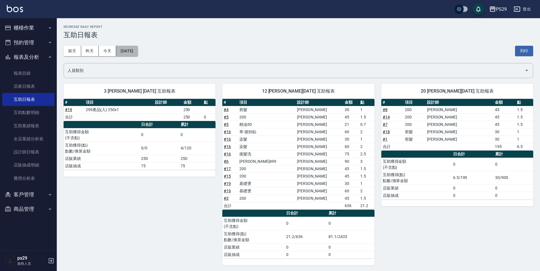
click at [135, 53] on button "[DATE]" at bounding box center [127, 51] width 22 height 11
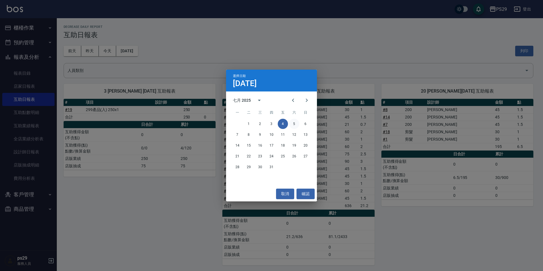
click at [293, 124] on button "5" at bounding box center [294, 124] width 10 height 10
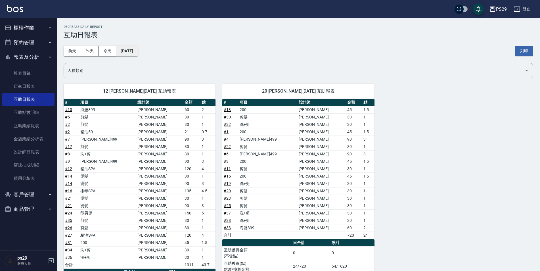
click at [130, 51] on button "[DATE]" at bounding box center [127, 51] width 22 height 11
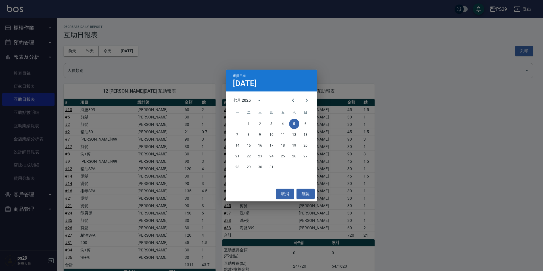
click at [300, 120] on div "1 2 3 4 5 6" at bounding box center [271, 124] width 91 height 10
drag, startPoint x: 305, startPoint y: 124, endPoint x: 140, endPoint y: 64, distance: 175.4
click at [305, 124] on button "6" at bounding box center [306, 124] width 10 height 10
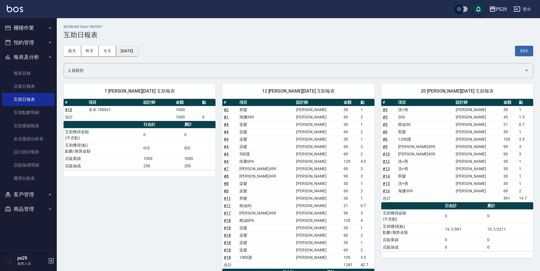
click at [127, 50] on button "[DATE]" at bounding box center [127, 51] width 22 height 11
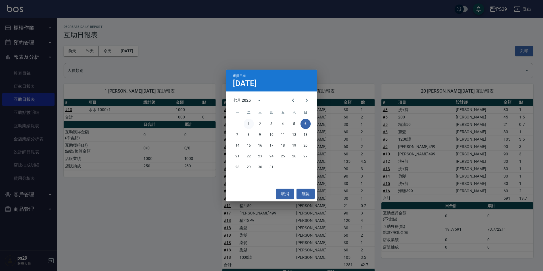
click at [250, 124] on button "1" at bounding box center [249, 124] width 10 height 10
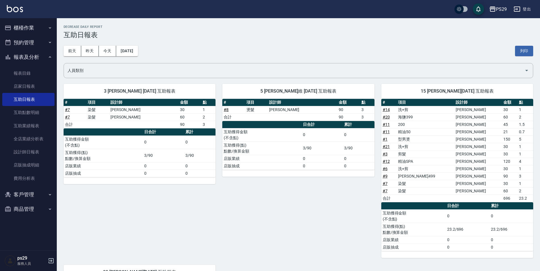
scroll to position [28, 0]
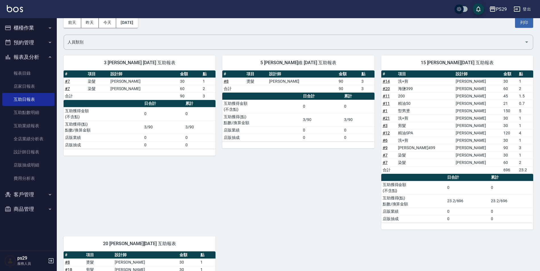
click at [16, 2] on div "PS29 登出" at bounding box center [270, 9] width 540 height 18
click at [10, 11] on img at bounding box center [15, 8] width 16 height 7
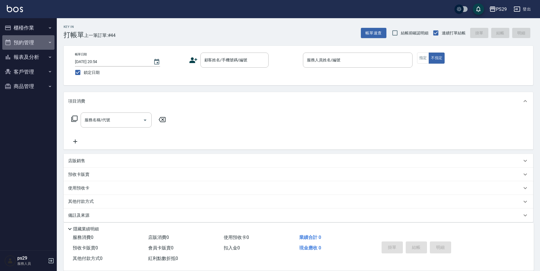
click at [32, 49] on button "預約管理" at bounding box center [28, 42] width 52 height 15
click at [42, 42] on button "預約管理" at bounding box center [28, 42] width 52 height 15
click at [44, 75] on button "客戶管理" at bounding box center [28, 71] width 52 height 15
click at [46, 53] on button "報表及分析" at bounding box center [28, 57] width 52 height 15
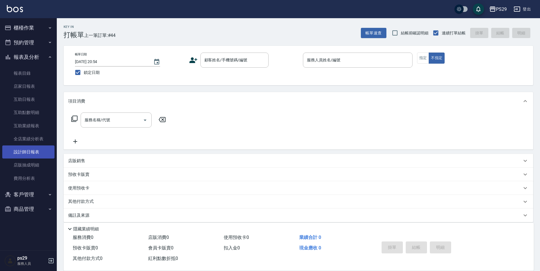
click at [39, 155] on link "設計師日報表" at bounding box center [28, 151] width 52 height 13
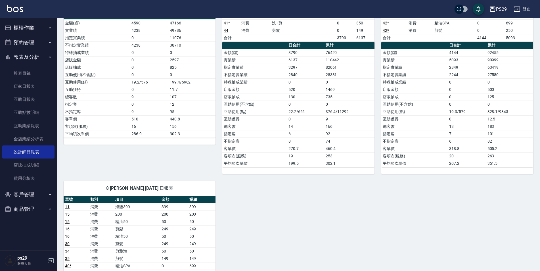
scroll to position [312, 0]
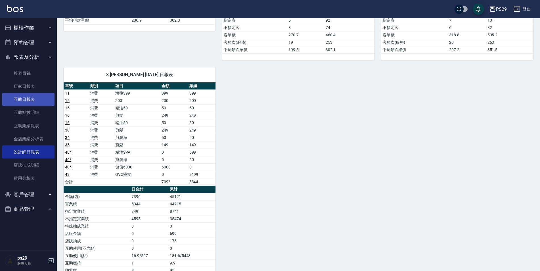
click at [37, 101] on link "互助日報表" at bounding box center [28, 99] width 52 height 13
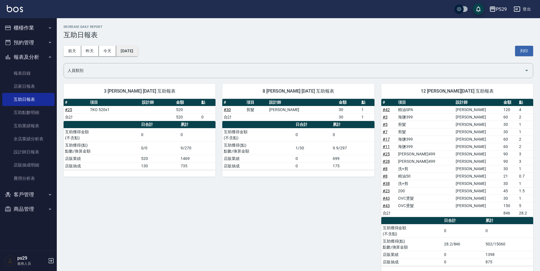
click at [133, 50] on button "[DATE]" at bounding box center [127, 51] width 22 height 11
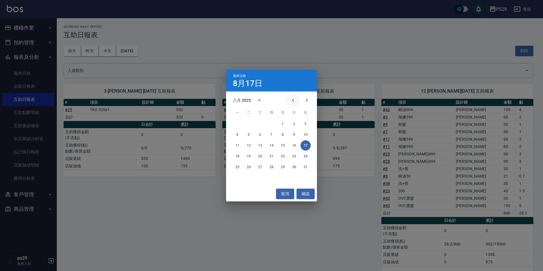
click at [299, 103] on button "Previous month" at bounding box center [293, 100] width 14 height 14
click at [273, 145] on button "17" at bounding box center [271, 145] width 10 height 10
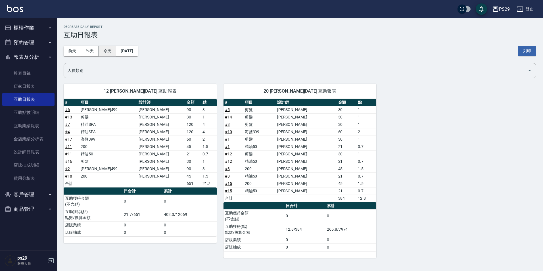
click at [112, 51] on button "今天" at bounding box center [108, 51] width 18 height 11
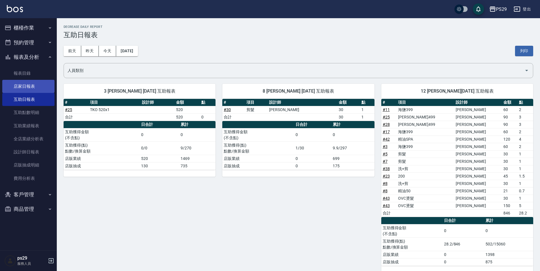
click at [36, 88] on link "店家日報表" at bounding box center [28, 86] width 52 height 13
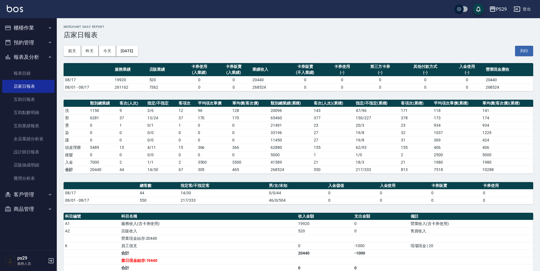
scroll to position [82, 0]
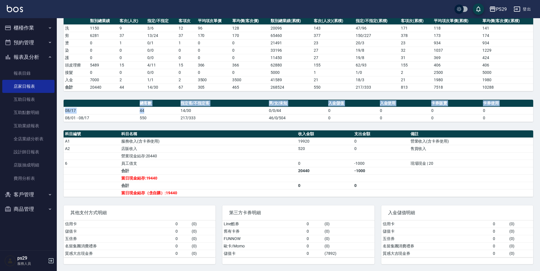
drag, startPoint x: 126, startPoint y: 106, endPoint x: 157, endPoint y: 111, distance: 31.4
click at [157, 111] on table "總客數 指定客/不指定客 男/女/未知 入金儲值 入金使用 卡券販賣 卡券使用 08/17 44 14/30 0/0/44 0 0 0 0 08/01 - 0…" at bounding box center [299, 111] width 470 height 22
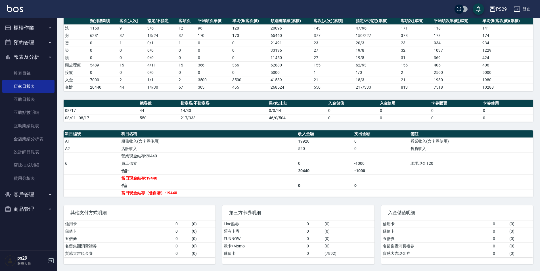
click at [151, 117] on td "550" at bounding box center [158, 117] width 41 height 7
drag, startPoint x: 127, startPoint y: 109, endPoint x: 149, endPoint y: 116, distance: 24.0
click at [139, 112] on tr "08/17 44 14/30 0/0/44 0 0 0 0" at bounding box center [299, 110] width 470 height 7
click at [151, 120] on td "550" at bounding box center [158, 117] width 41 height 7
drag, startPoint x: 284, startPoint y: 155, endPoint x: 296, endPoint y: 155, distance: 12.5
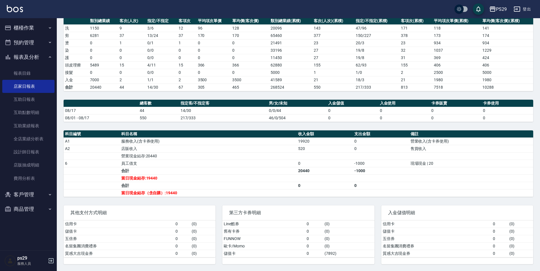
click at [295, 155] on td "營業現金結存:20440" at bounding box center [208, 155] width 177 height 7
click at [293, 161] on td "員工借支" at bounding box center [208, 163] width 177 height 7
drag, startPoint x: 275, startPoint y: 146, endPoint x: 307, endPoint y: 153, distance: 32.6
click at [307, 153] on tbody "A1 服務收入(含卡券使用) 19920 0 營業收入(含卡券使用) A2 店販收入 520 0 售貨收入 營業現金結存:20440 6 員工借支 0 -10…" at bounding box center [299, 166] width 470 height 59
drag, startPoint x: 307, startPoint y: 153, endPoint x: 271, endPoint y: 164, distance: 37.5
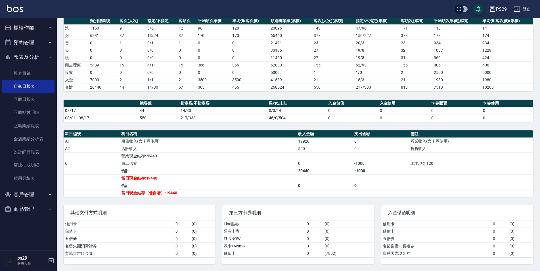
click at [305, 163] on td "0" at bounding box center [325, 163] width 56 height 7
drag, startPoint x: 145, startPoint y: 178, endPoint x: 177, endPoint y: 178, distance: 32.1
click at [177, 178] on td "當日現金結存:19440" at bounding box center [208, 177] width 177 height 7
click at [177, 179] on td "當日現金結存:19440" at bounding box center [208, 177] width 177 height 7
drag, startPoint x: 204, startPoint y: 159, endPoint x: 226, endPoint y: 161, distance: 22.5
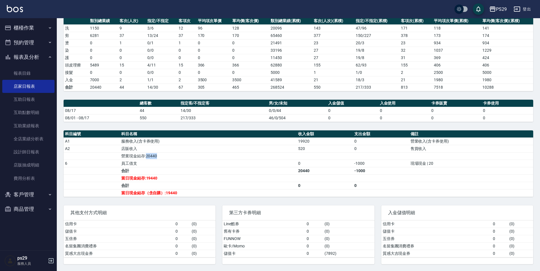
click at [226, 161] on tbody "A1 服務收入(含卡券使用) 19920 0 營業收入(含卡券使用) A2 店販收入 520 0 售貨收入 營業現金結存:20440 6 員工借支 0 -10…" at bounding box center [299, 166] width 470 height 59
drag, startPoint x: 226, startPoint y: 161, endPoint x: 217, endPoint y: 167, distance: 11.4
click at [217, 167] on td "合計" at bounding box center [208, 170] width 177 height 7
drag, startPoint x: 139, startPoint y: 114, endPoint x: 165, endPoint y: 123, distance: 27.3
click at [165, 123] on div "PS29 [DATE] 店家日報表 列印時間： [DATE][PHONE_NUMBER]:20 Merchant Daily Report 店家日報表 [DA…" at bounding box center [299, 103] width 484 height 335
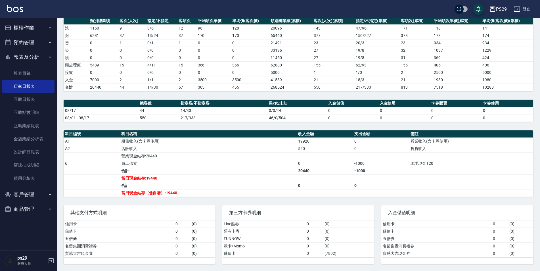
drag, startPoint x: 165, startPoint y: 123, endPoint x: 160, endPoint y: 162, distance: 40.1
click at [160, 162] on td "員工借支" at bounding box center [208, 163] width 177 height 7
drag, startPoint x: 289, startPoint y: 140, endPoint x: 330, endPoint y: 136, distance: 41.0
click at [330, 136] on table "科目編號 科目名稱 收入金額 支出金額 備註 A1 服務收入(含卡券使用) 19920 0 營業收入(含卡券使用) A2 店販收入 520 0 售貨收入 營業…" at bounding box center [299, 163] width 470 height 66
drag, startPoint x: 330, startPoint y: 136, endPoint x: 270, endPoint y: 176, distance: 72.1
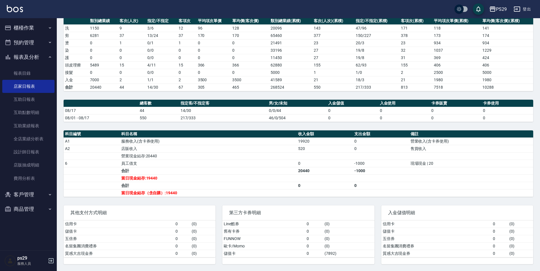
click at [270, 176] on td "當日現金結存:19440" at bounding box center [208, 177] width 177 height 7
click at [50, 101] on link "互助日報表" at bounding box center [28, 99] width 52 height 13
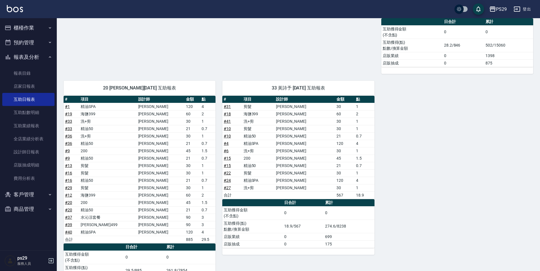
scroll to position [170, 0]
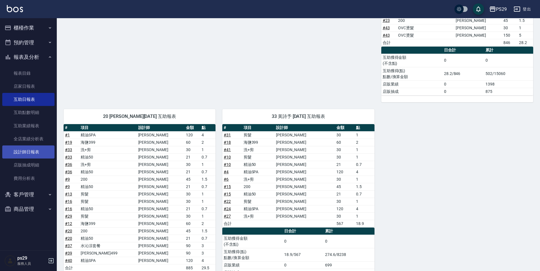
click at [30, 153] on link "設計師日報表" at bounding box center [28, 151] width 52 height 13
